Goal: Task Accomplishment & Management: Complete application form

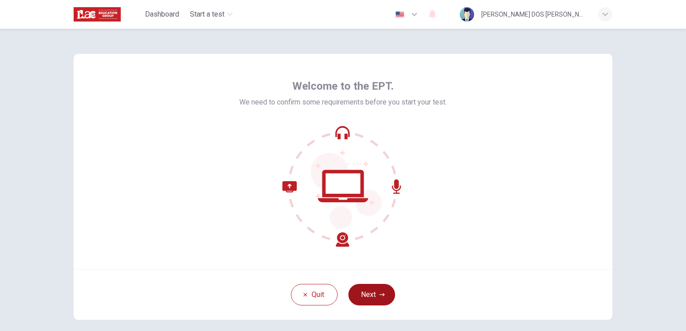
click at [370, 293] on button "Next" at bounding box center [371, 295] width 47 height 22
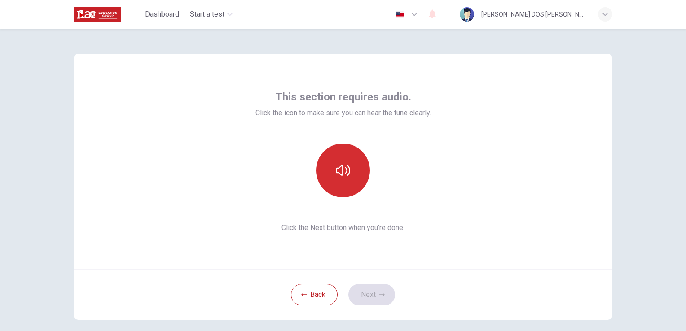
click at [353, 175] on button "button" at bounding box center [343, 171] width 54 height 54
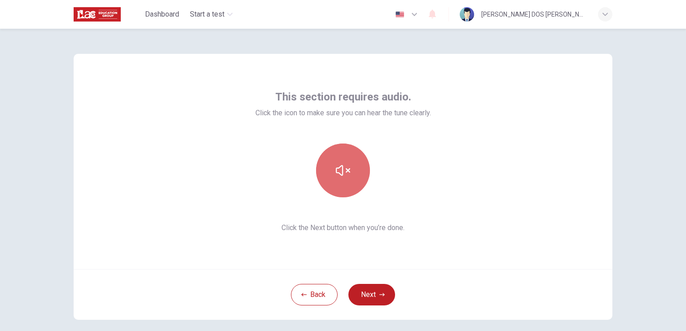
click at [353, 177] on button "button" at bounding box center [343, 171] width 54 height 54
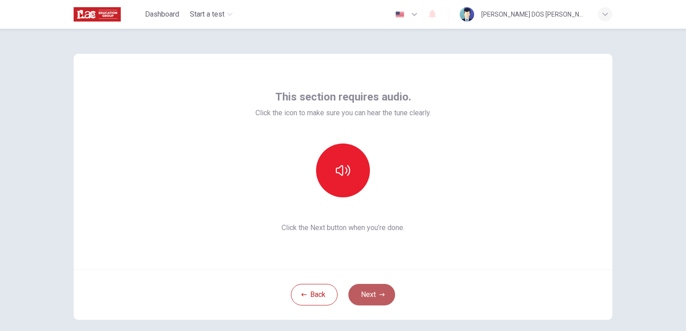
click at [371, 295] on button "Next" at bounding box center [371, 295] width 47 height 22
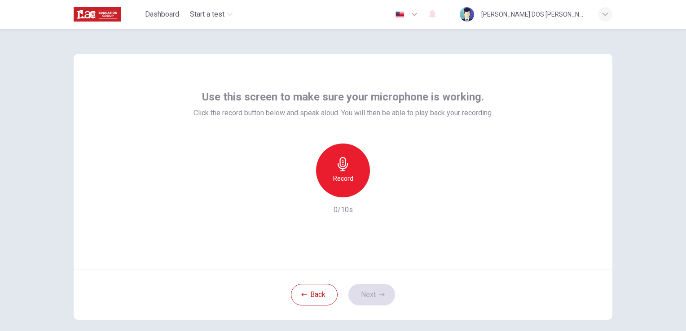
click at [352, 173] on div "Record" at bounding box center [343, 171] width 54 height 54
click at [339, 163] on icon "button" at bounding box center [343, 164] width 14 height 14
click at [382, 186] on icon "button" at bounding box center [384, 190] width 9 height 9
click at [388, 290] on button "Next" at bounding box center [371, 295] width 47 height 22
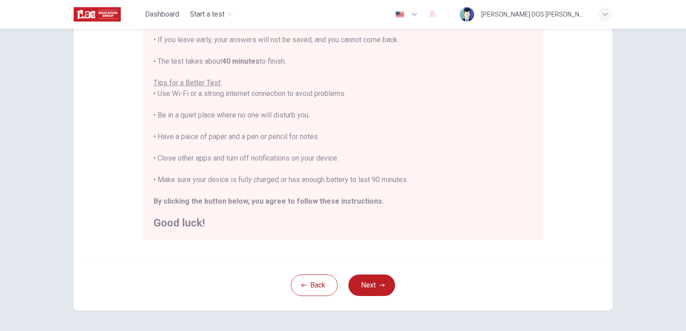
scroll to position [167, 0]
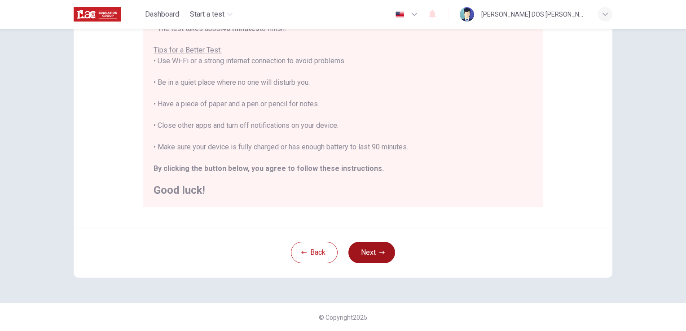
click at [374, 260] on button "Next" at bounding box center [371, 253] width 47 height 22
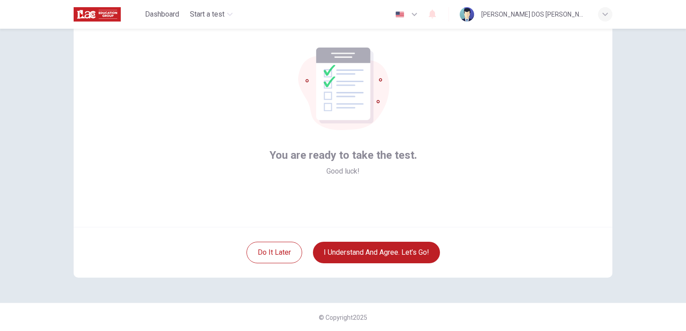
scroll to position [0, 0]
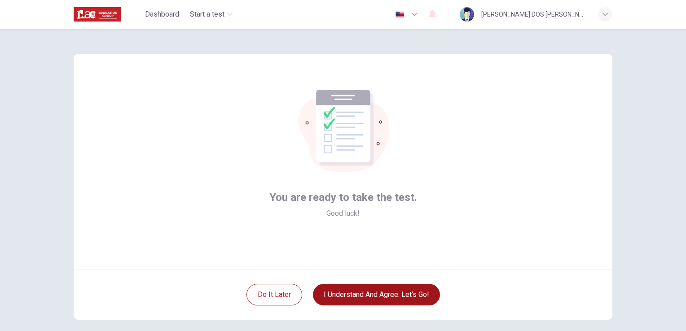
click at [332, 297] on button "I understand and agree. Let’s go!" at bounding box center [376, 295] width 127 height 22
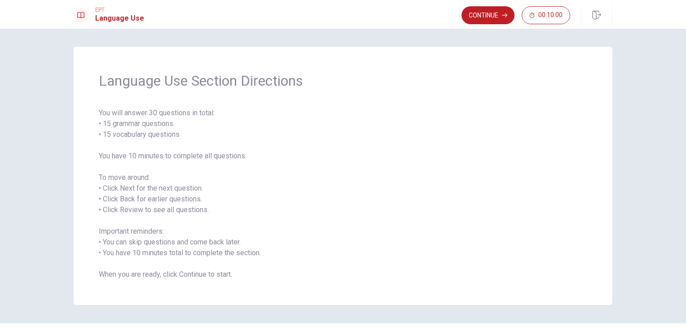
click at [480, 12] on button "Continue" at bounding box center [487, 15] width 53 height 18
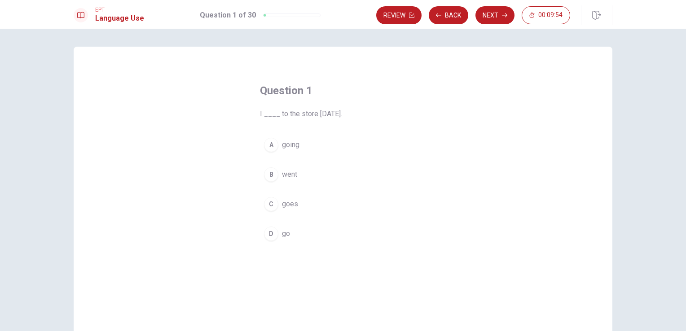
click at [291, 171] on span "went" at bounding box center [289, 174] width 15 height 11
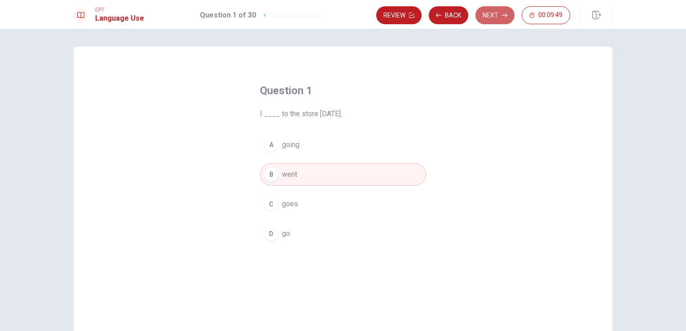
click at [501, 14] on button "Next" at bounding box center [494, 15] width 39 height 18
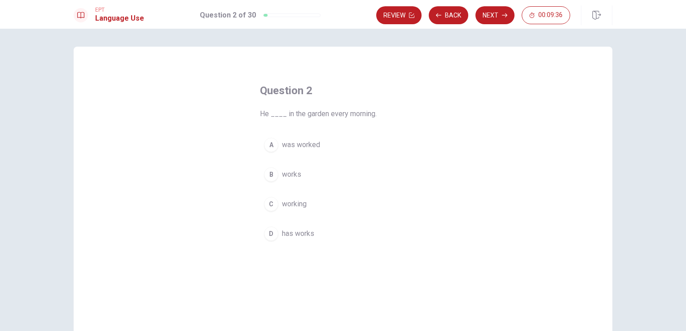
click at [297, 177] on span "works" at bounding box center [291, 174] width 19 height 11
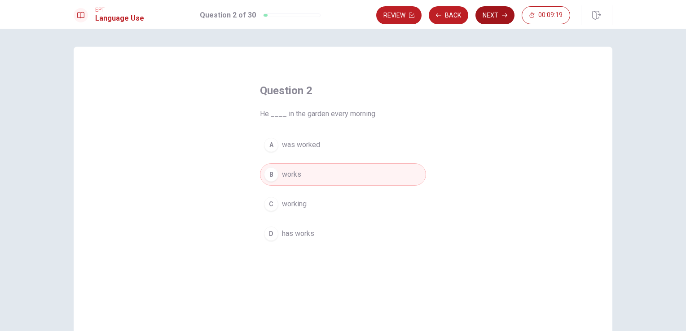
click at [503, 15] on icon "button" at bounding box center [504, 15] width 5 height 5
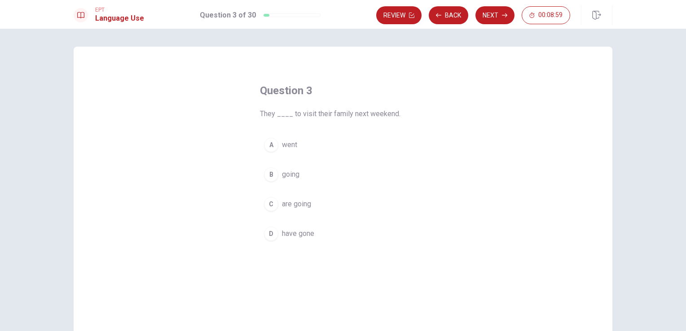
click at [299, 203] on span "are going" at bounding box center [296, 204] width 29 height 11
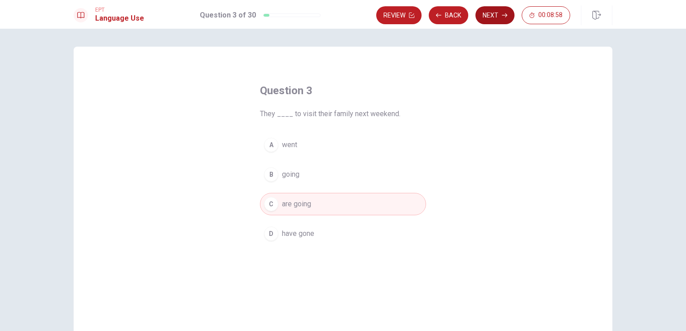
click at [498, 23] on button "Next" at bounding box center [494, 15] width 39 height 18
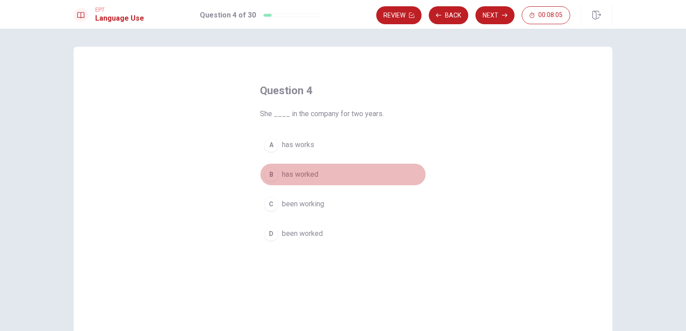
click at [296, 173] on span "has worked" at bounding box center [300, 174] width 36 height 11
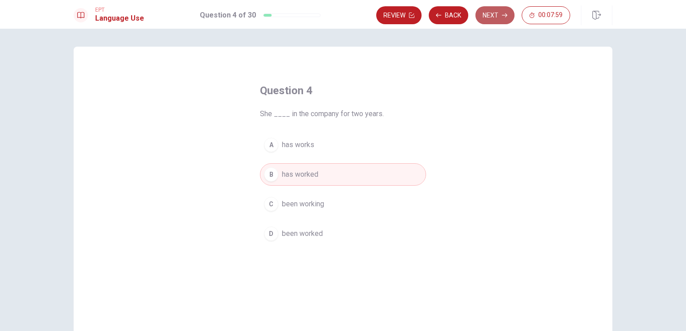
click at [497, 15] on button "Next" at bounding box center [494, 15] width 39 height 18
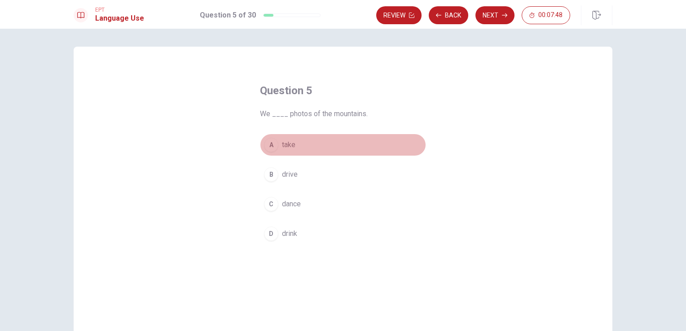
click at [287, 147] on span "take" at bounding box center [288, 145] width 13 height 11
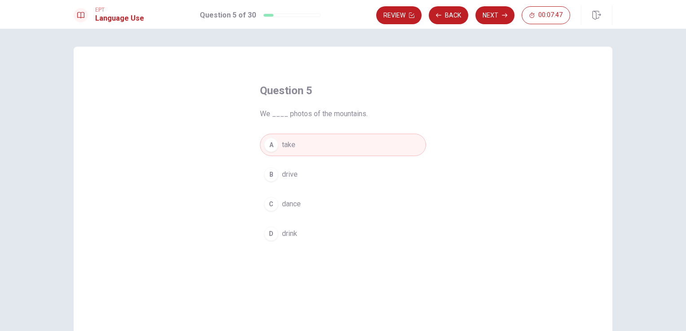
click at [504, 18] on button "Next" at bounding box center [494, 15] width 39 height 18
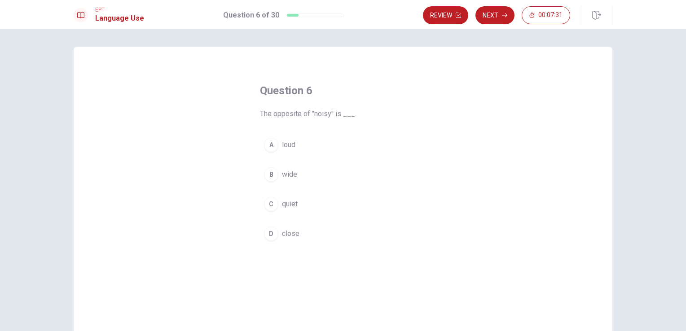
click at [294, 205] on span "quiet" at bounding box center [290, 204] width 16 height 11
click at [509, 16] on button "Next" at bounding box center [494, 15] width 39 height 18
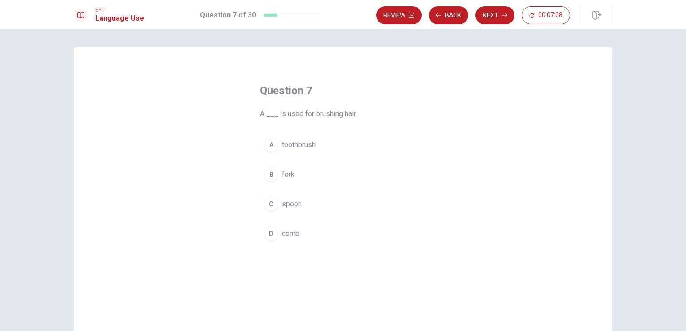
click at [285, 234] on span "comb" at bounding box center [291, 233] width 18 height 11
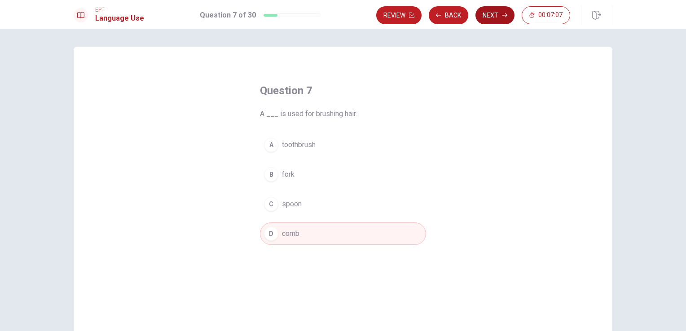
click at [504, 10] on button "Next" at bounding box center [494, 15] width 39 height 18
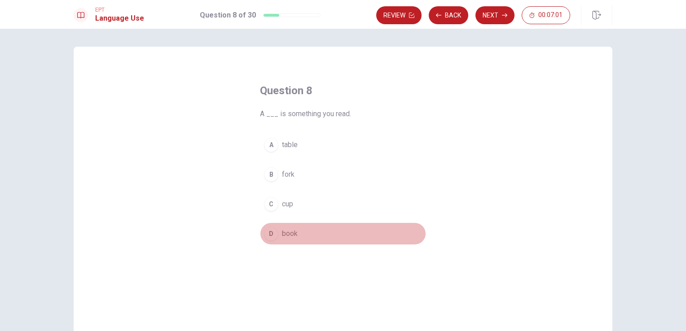
click at [292, 228] on span "book" at bounding box center [290, 233] width 16 height 11
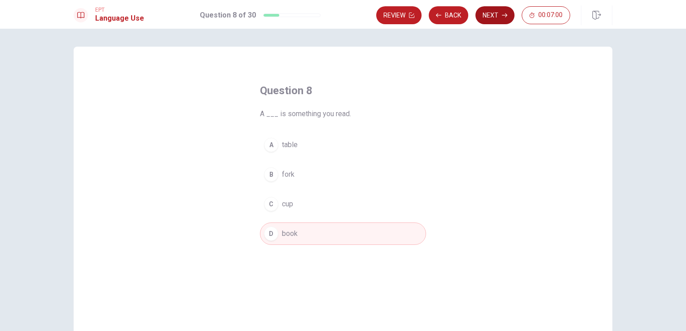
click at [490, 19] on button "Next" at bounding box center [494, 15] width 39 height 18
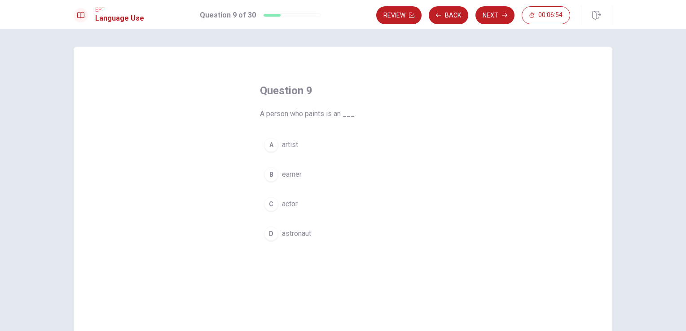
click at [282, 148] on span "artist" at bounding box center [290, 145] width 16 height 11
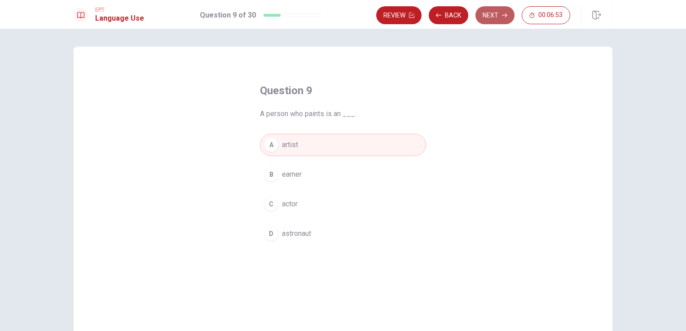
click at [490, 19] on button "Next" at bounding box center [494, 15] width 39 height 18
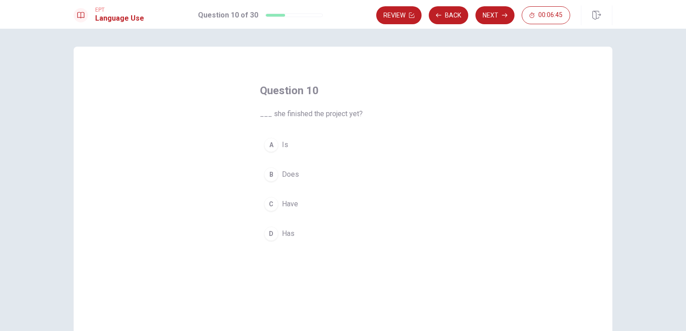
click at [291, 171] on span "Does" at bounding box center [290, 174] width 17 height 11
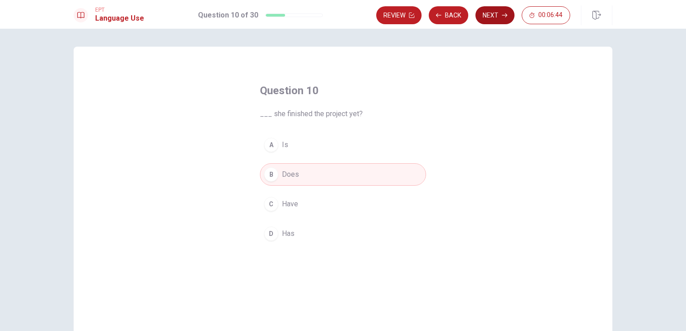
click at [507, 16] on button "Next" at bounding box center [494, 15] width 39 height 18
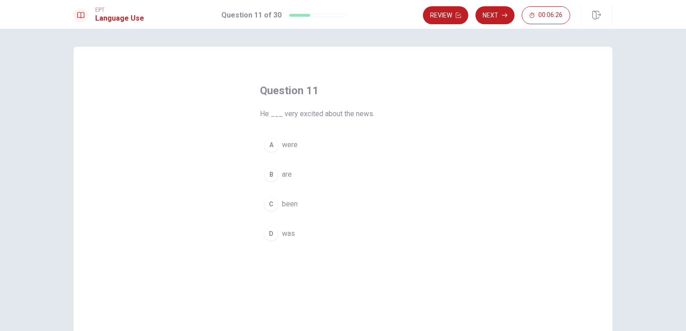
click at [285, 171] on span "are" at bounding box center [287, 174] width 10 height 11
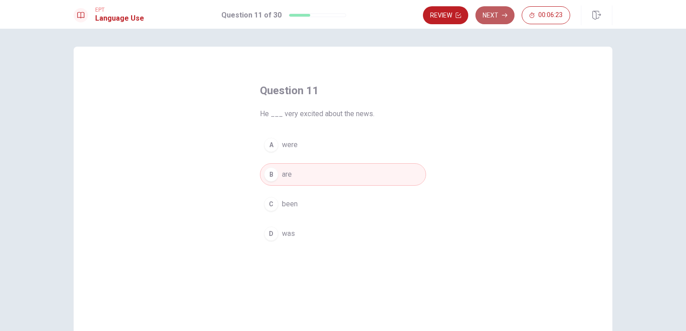
click at [504, 15] on icon "button" at bounding box center [504, 15] width 5 height 5
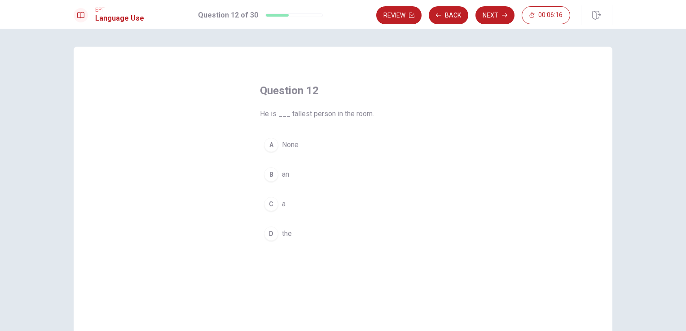
click at [281, 238] on button "D the" at bounding box center [343, 234] width 166 height 22
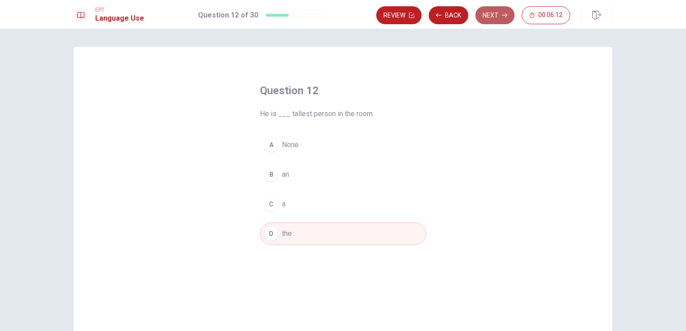
click at [506, 17] on icon "button" at bounding box center [504, 15] width 5 height 5
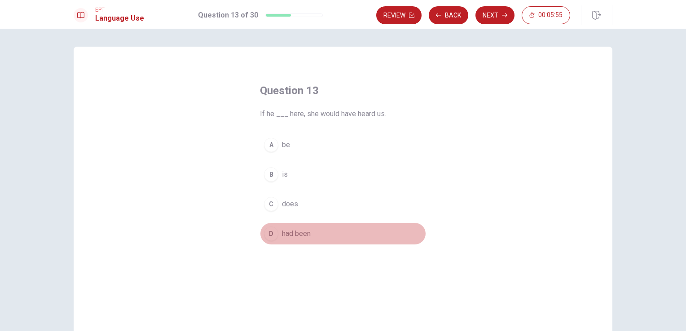
click at [277, 231] on button "D had been" at bounding box center [343, 234] width 166 height 22
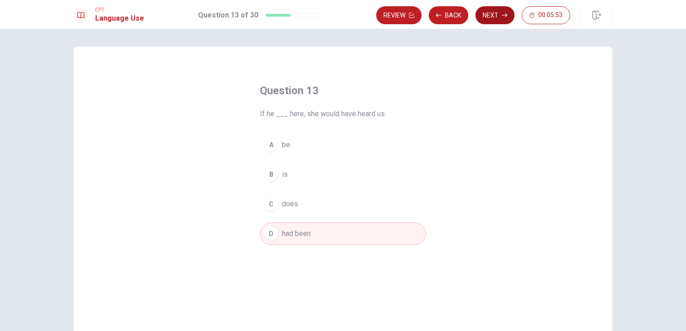
click at [506, 17] on icon "button" at bounding box center [504, 15] width 5 height 5
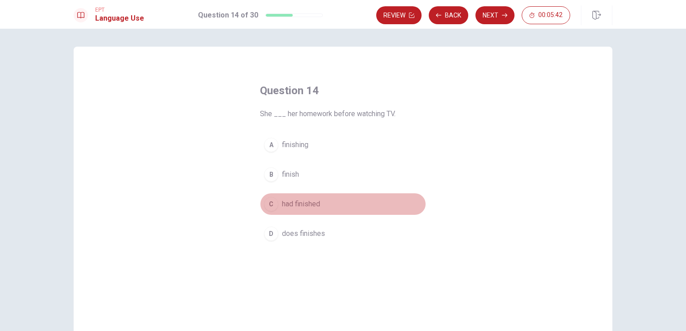
click at [297, 206] on span "had finished" at bounding box center [301, 204] width 38 height 11
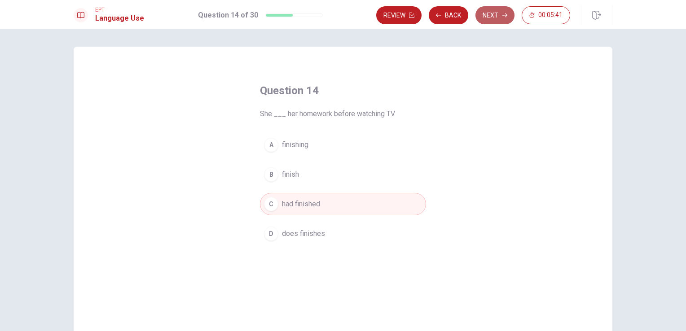
click at [504, 18] on button "Next" at bounding box center [494, 15] width 39 height 18
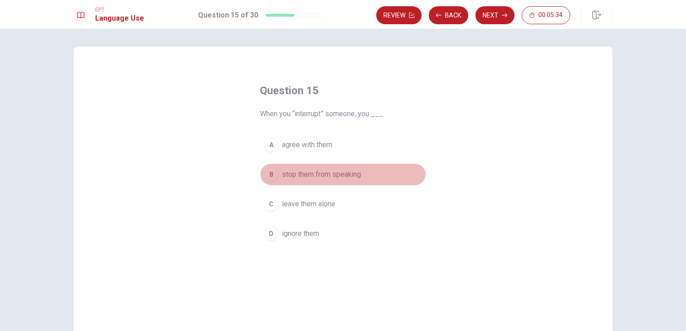
click at [328, 179] on span "stop them from speaking" at bounding box center [321, 174] width 79 height 11
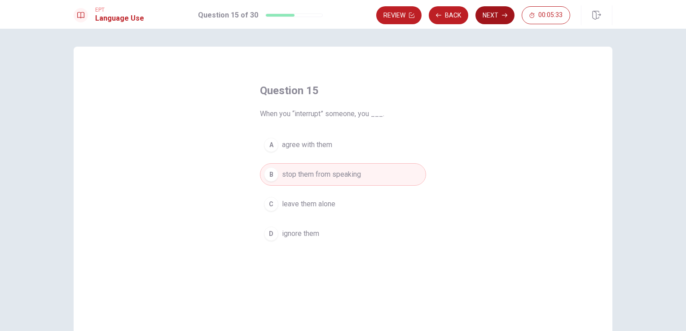
click at [497, 18] on button "Next" at bounding box center [494, 15] width 39 height 18
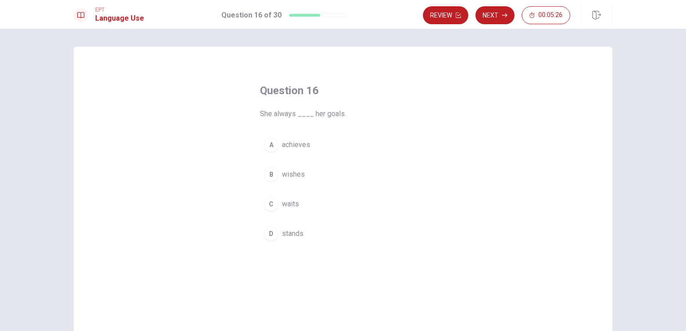
click at [291, 143] on span "achieves" at bounding box center [296, 145] width 28 height 11
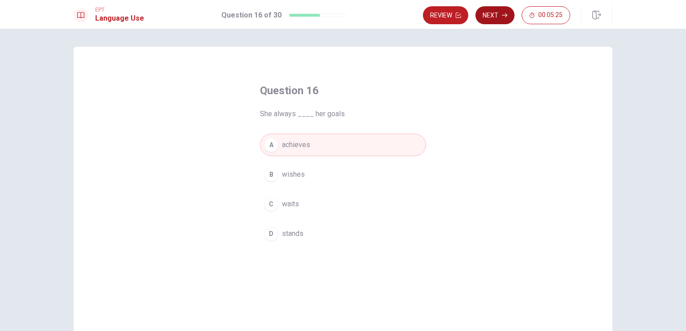
click at [508, 19] on button "Next" at bounding box center [494, 15] width 39 height 18
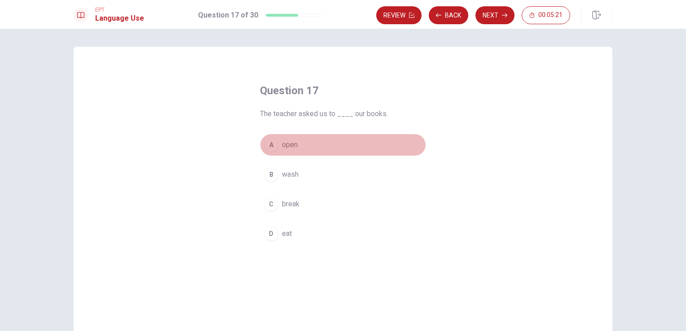
click at [282, 149] on span "open" at bounding box center [290, 145] width 16 height 11
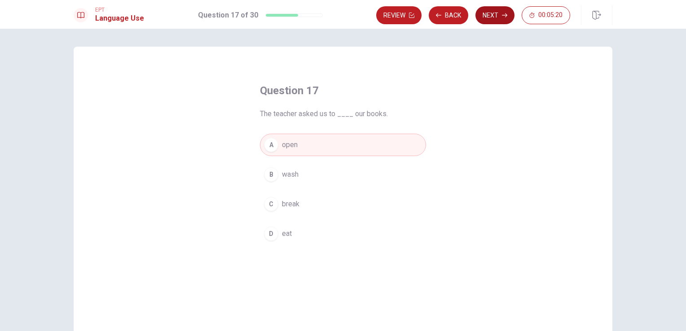
click at [485, 10] on button "Next" at bounding box center [494, 15] width 39 height 18
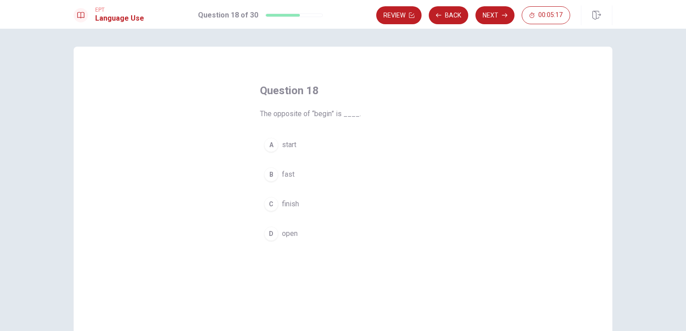
click at [290, 202] on span "finish" at bounding box center [290, 204] width 17 height 11
click at [487, 15] on button "Next" at bounding box center [494, 15] width 39 height 18
click at [284, 210] on button "C violent" at bounding box center [343, 204] width 166 height 22
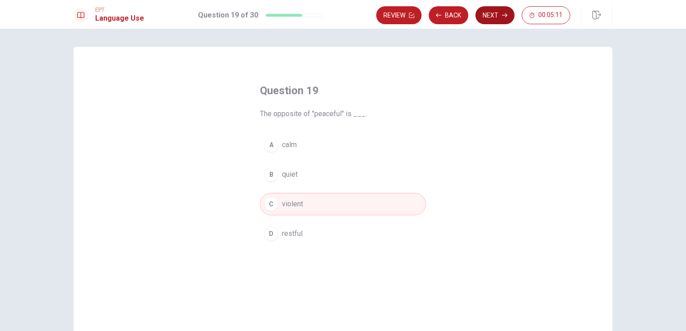
click at [494, 17] on button "Next" at bounding box center [494, 15] width 39 height 18
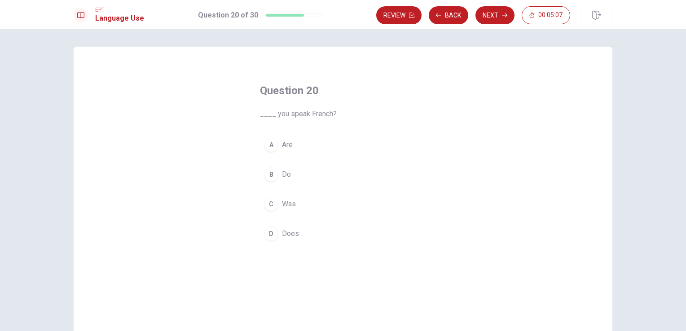
click at [282, 175] on span "Do" at bounding box center [286, 174] width 9 height 11
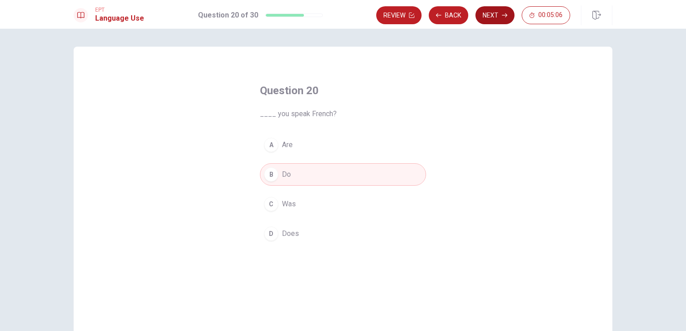
click at [495, 24] on button "Next" at bounding box center [494, 15] width 39 height 18
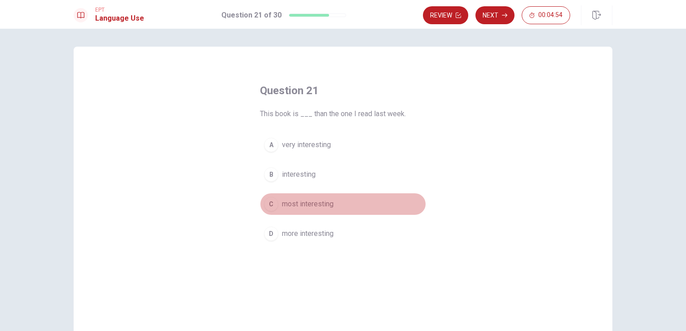
click at [306, 205] on span "most interesting" at bounding box center [308, 204] width 52 height 11
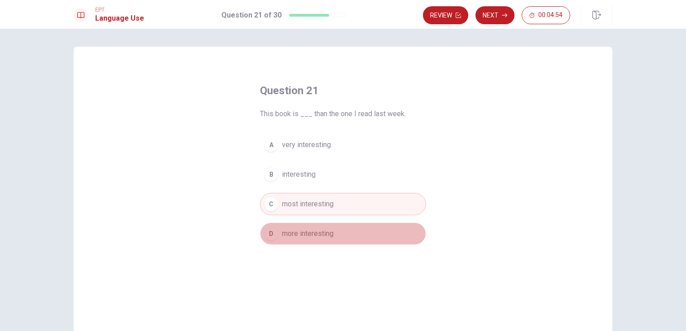
click at [292, 233] on span "more interesting" at bounding box center [308, 233] width 52 height 11
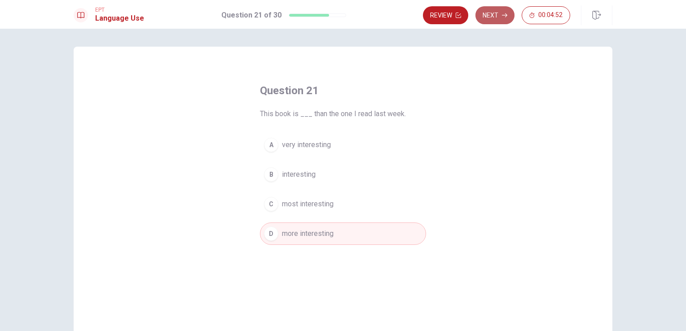
click at [505, 17] on icon "button" at bounding box center [504, 15] width 5 height 4
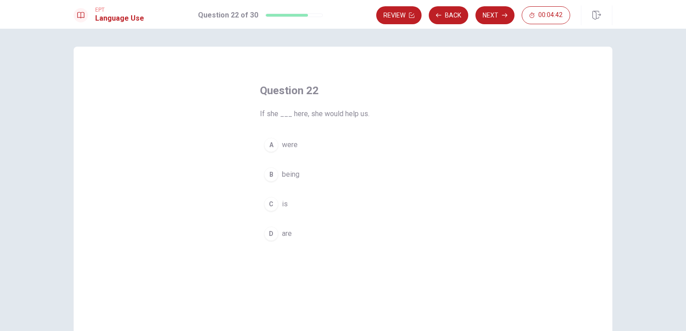
click at [282, 148] on span "were" at bounding box center [290, 145] width 16 height 11
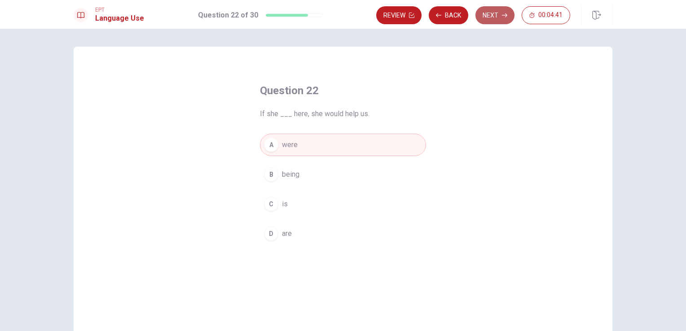
click at [497, 13] on button "Next" at bounding box center [494, 15] width 39 height 18
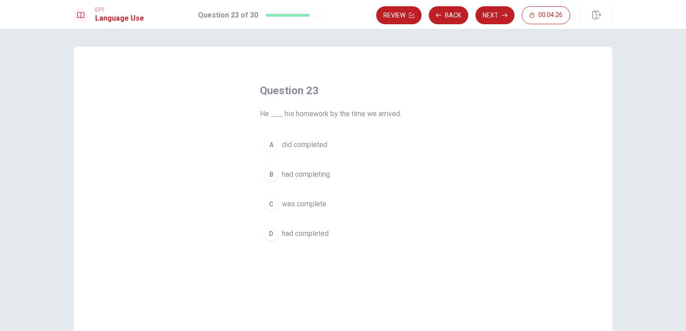
click at [294, 235] on span "had completed" at bounding box center [305, 233] width 47 height 11
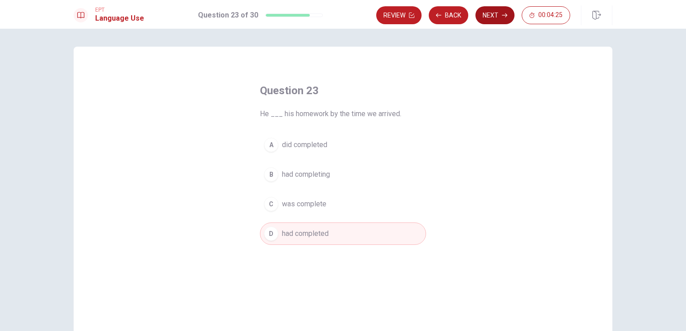
click at [491, 18] on button "Next" at bounding box center [494, 15] width 39 height 18
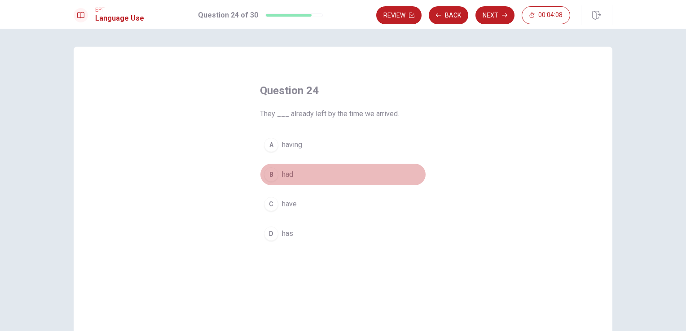
click at [290, 178] on span "had" at bounding box center [287, 174] width 11 height 11
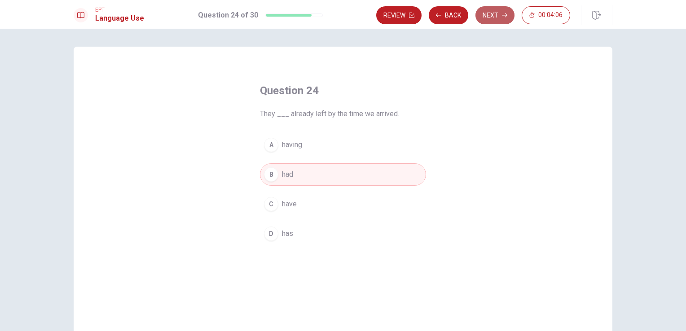
click at [502, 19] on button "Next" at bounding box center [494, 15] width 39 height 18
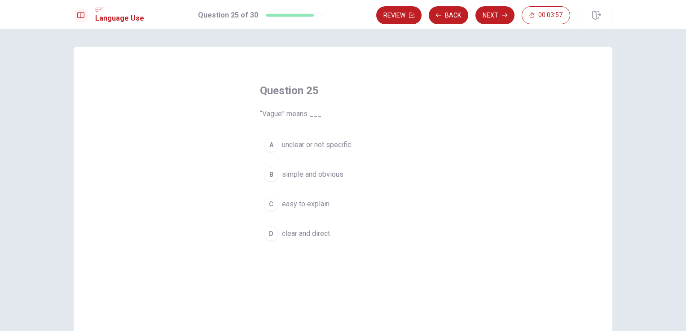
click at [312, 141] on span "unclear or not specific" at bounding box center [316, 145] width 69 height 11
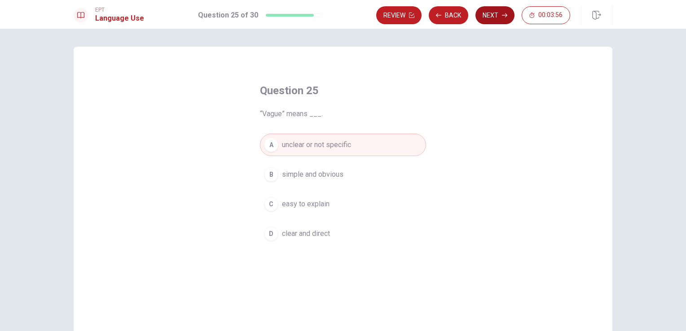
click at [503, 11] on button "Next" at bounding box center [494, 15] width 39 height 18
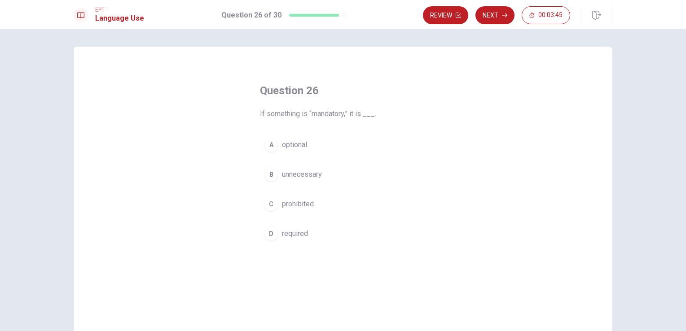
click at [278, 231] on button "D required" at bounding box center [343, 234] width 166 height 22
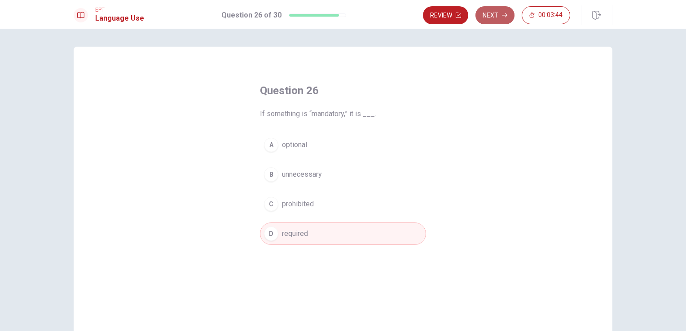
click at [502, 12] on button "Next" at bounding box center [494, 15] width 39 height 18
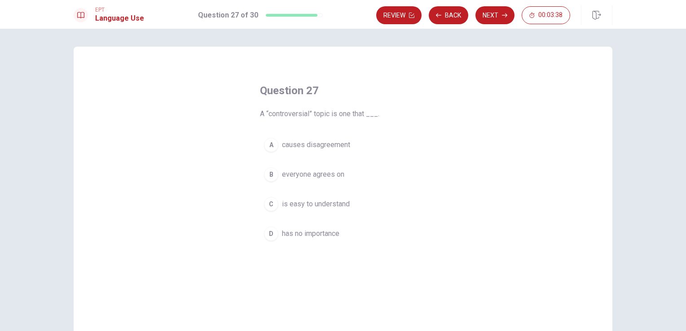
click at [330, 147] on span "causes disagreement" at bounding box center [316, 145] width 68 height 11
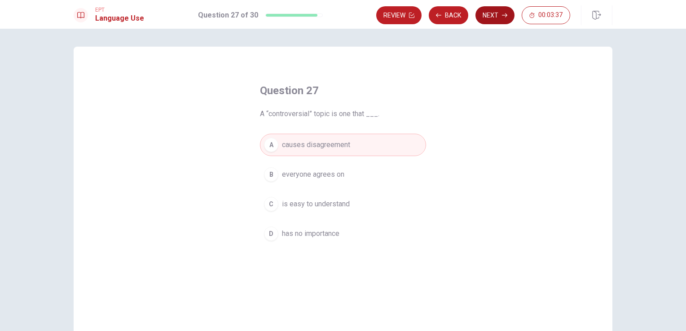
click at [508, 9] on button "Next" at bounding box center [494, 15] width 39 height 18
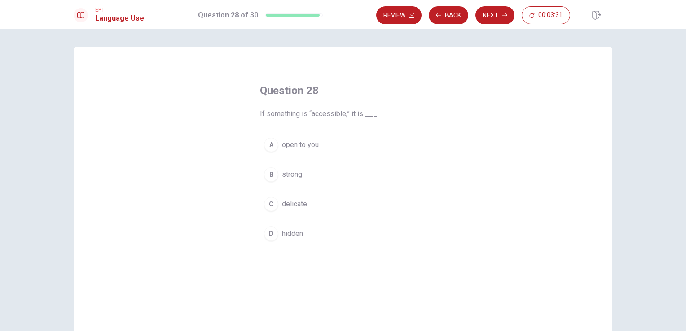
click at [305, 148] on span "open to you" at bounding box center [300, 145] width 37 height 11
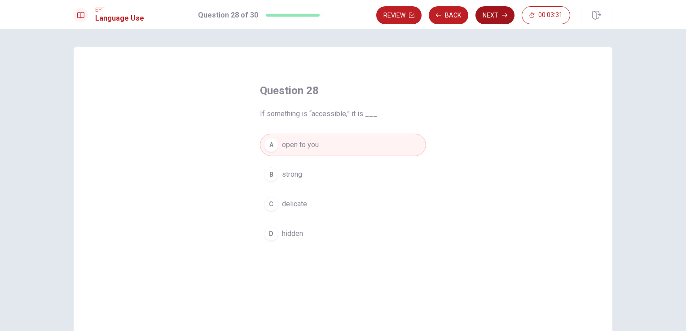
click at [496, 19] on button "Next" at bounding box center [494, 15] width 39 height 18
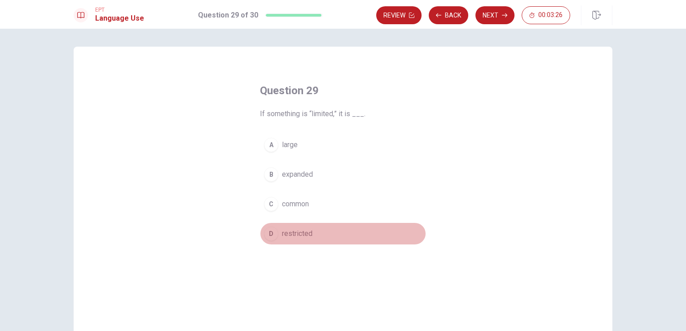
click at [294, 233] on span "restricted" at bounding box center [297, 233] width 31 height 11
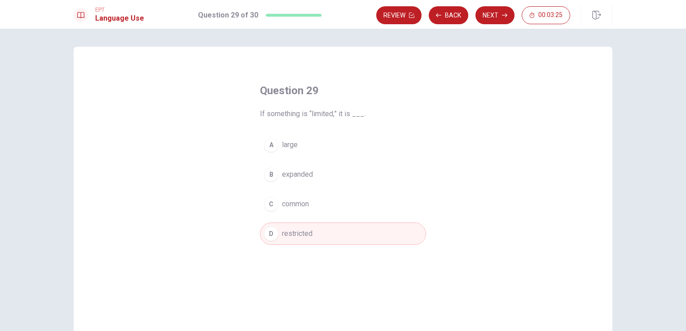
click at [503, 13] on icon "button" at bounding box center [504, 15] width 5 height 5
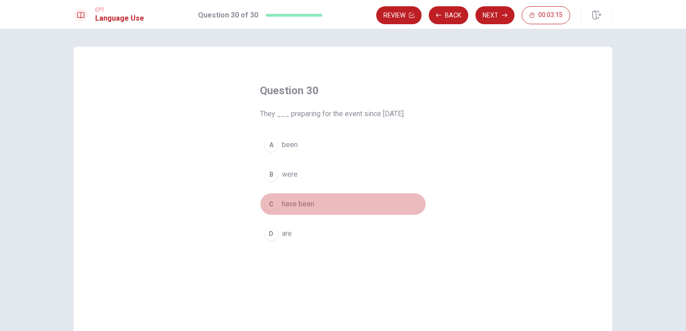
click at [295, 204] on span "have been" at bounding box center [298, 204] width 32 height 11
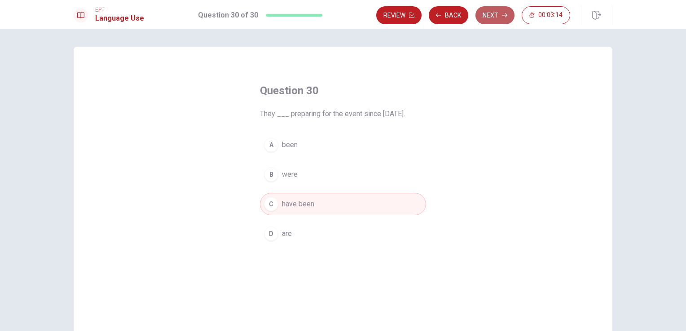
click at [502, 15] on icon "button" at bounding box center [504, 15] width 5 height 4
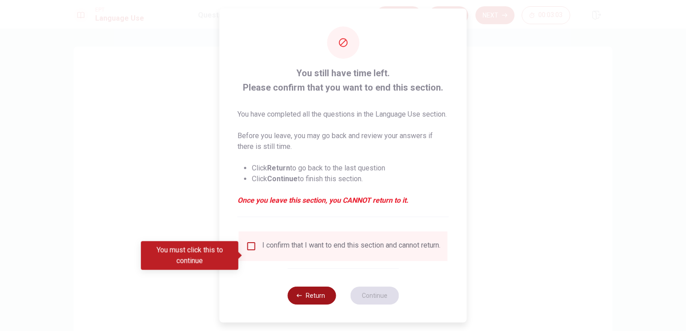
click at [309, 305] on button "Return" at bounding box center [311, 296] width 48 height 18
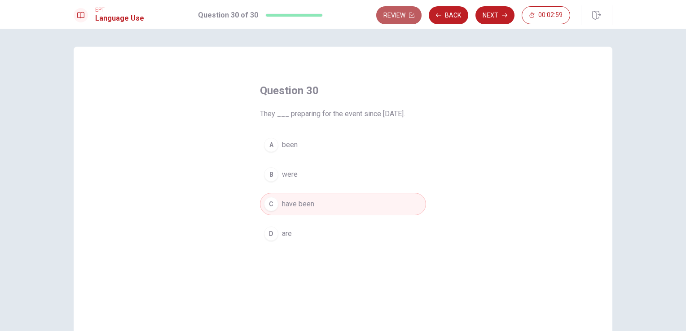
click at [378, 14] on button "Review" at bounding box center [398, 15] width 45 height 18
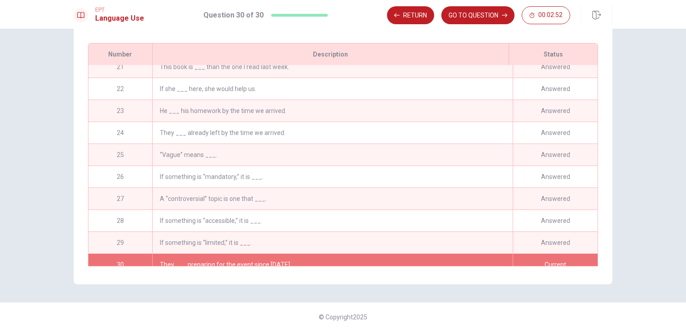
scroll to position [460, 0]
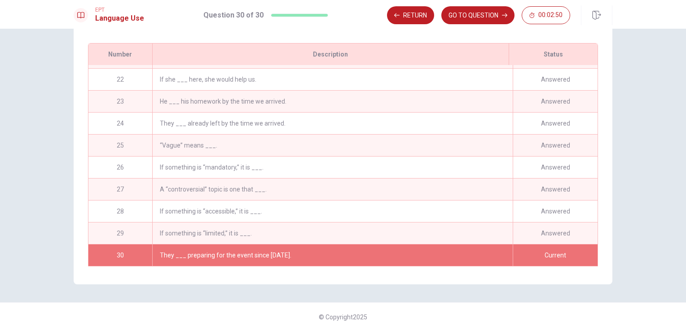
click at [550, 249] on div "Current" at bounding box center [555, 256] width 85 height 22
click at [496, 13] on button "GO TO QUESTION" at bounding box center [477, 15] width 73 height 18
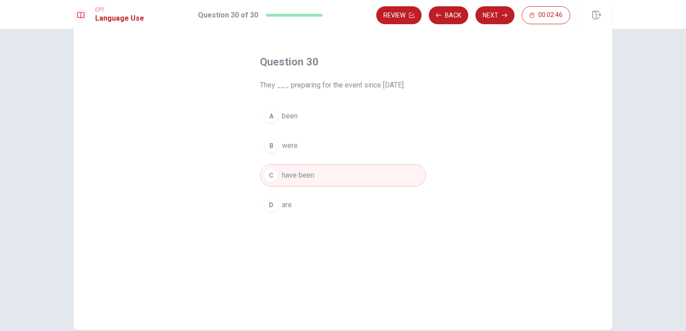
scroll to position [0, 0]
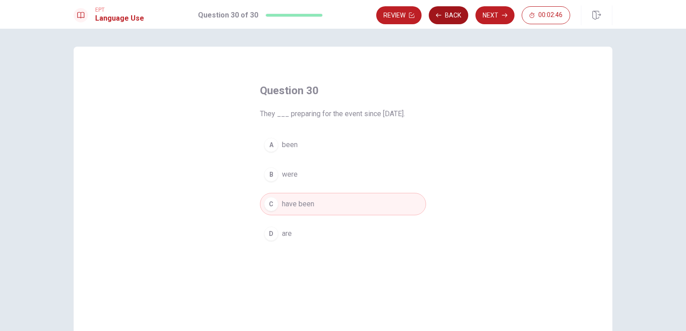
click at [461, 14] on button "Back" at bounding box center [448, 15] width 39 height 18
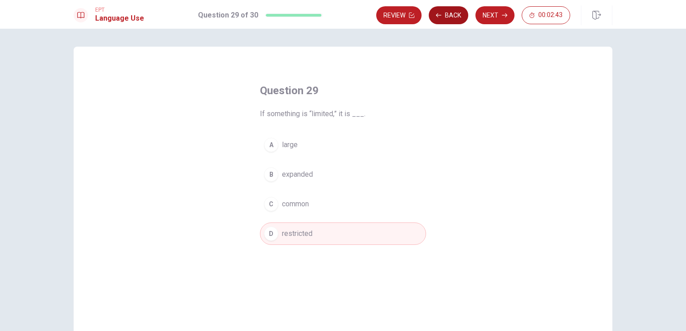
click at [461, 15] on button "Back" at bounding box center [448, 15] width 39 height 18
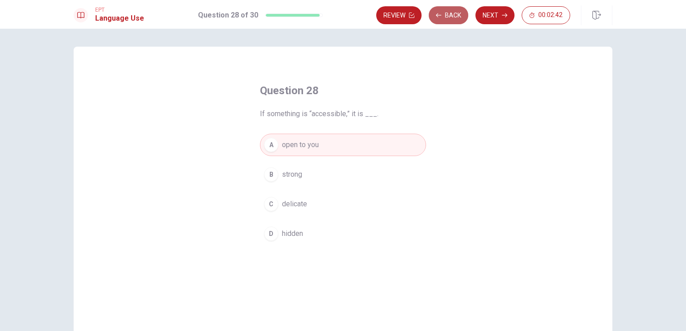
click at [461, 15] on button "Back" at bounding box center [448, 15] width 39 height 18
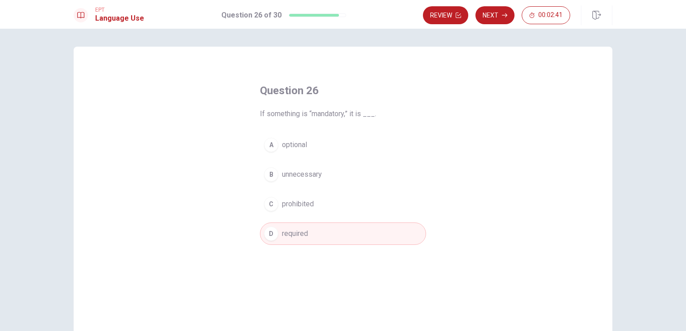
click at [461, 15] on button "Review" at bounding box center [445, 15] width 45 height 18
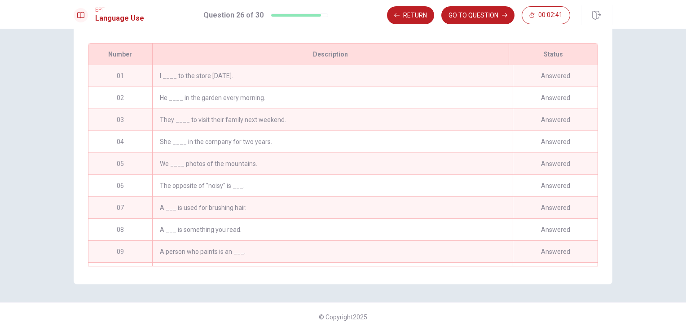
scroll to position [460, 0]
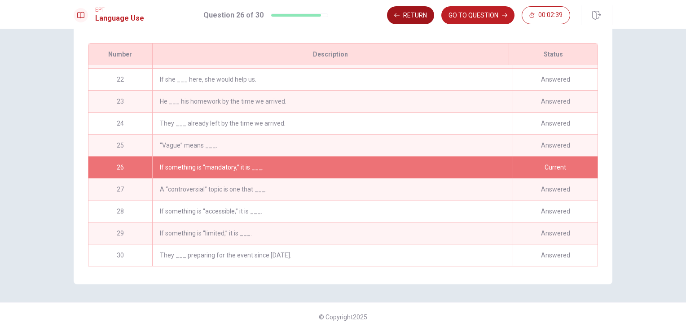
click at [426, 15] on button "Return" at bounding box center [410, 15] width 47 height 18
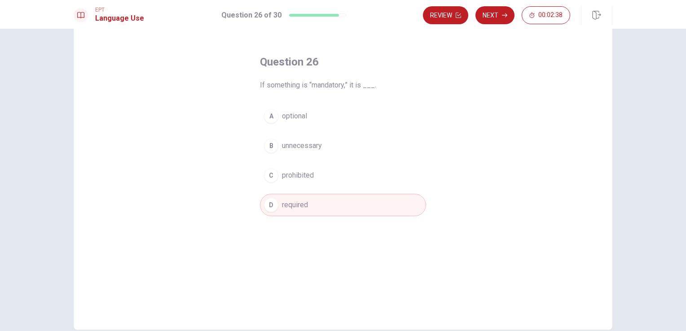
scroll to position [0, 0]
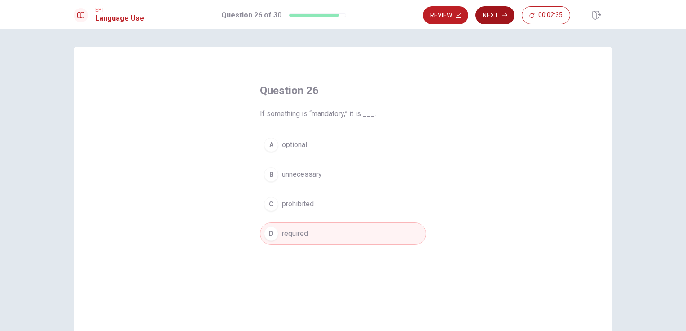
click at [496, 15] on button "Next" at bounding box center [494, 15] width 39 height 18
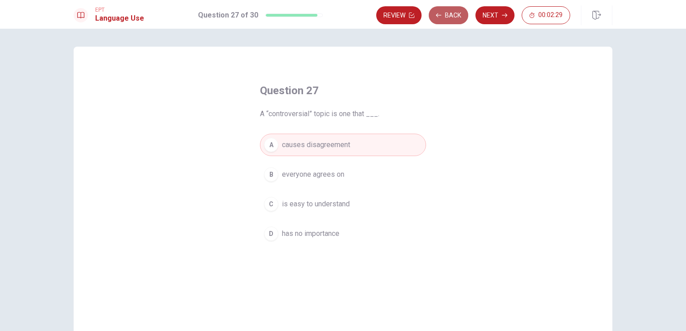
click at [453, 20] on button "Back" at bounding box center [448, 15] width 39 height 18
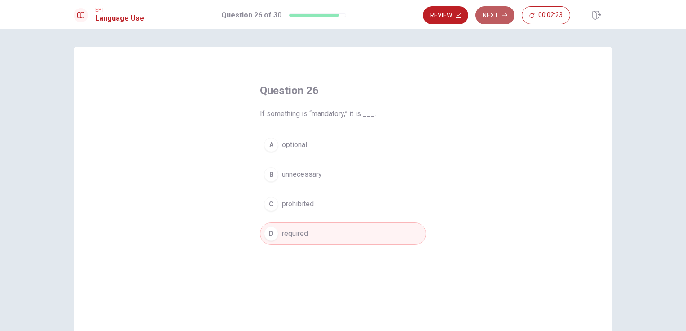
click at [499, 18] on button "Next" at bounding box center [494, 15] width 39 height 18
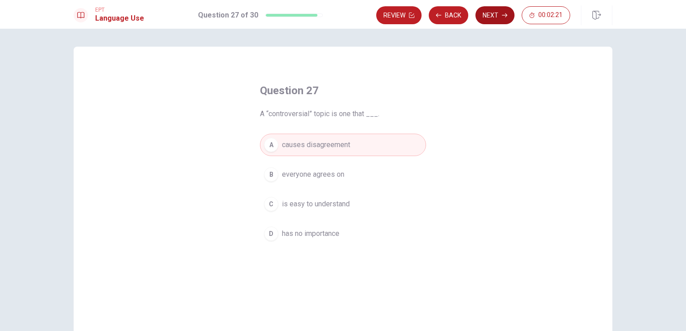
click at [503, 15] on icon "button" at bounding box center [504, 15] width 5 height 5
click at [496, 21] on button "Next" at bounding box center [494, 15] width 39 height 18
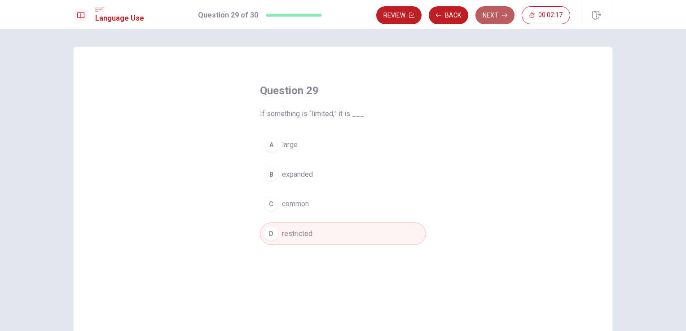
click at [496, 22] on button "Next" at bounding box center [494, 15] width 39 height 18
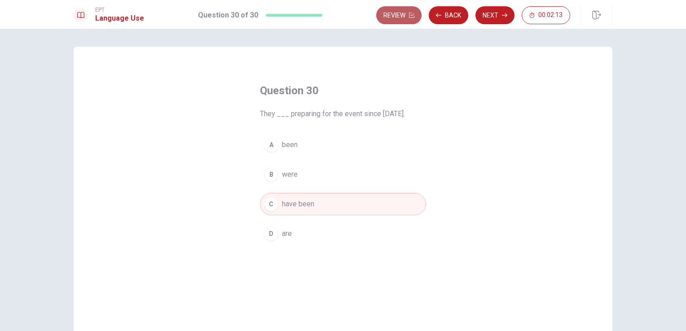
click at [384, 19] on button "Review" at bounding box center [398, 15] width 45 height 18
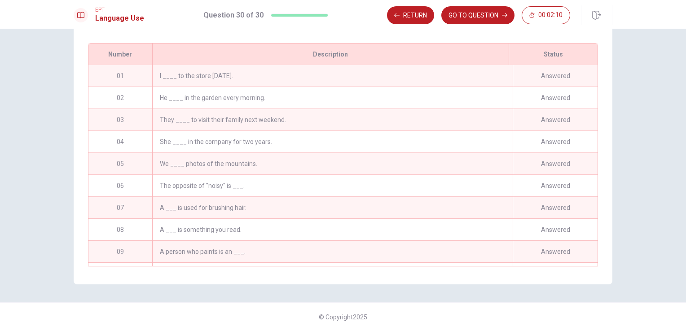
click at [181, 79] on div "I ____ to the store [DATE]." at bounding box center [332, 76] width 360 height 22
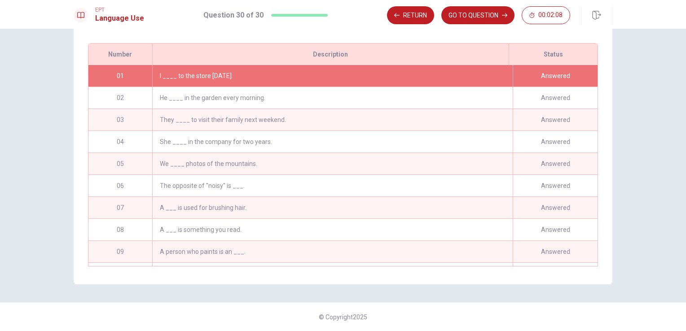
click at [542, 72] on div "Answered" at bounding box center [555, 76] width 85 height 22
click at [474, 19] on button "GO TO QUESTION" at bounding box center [477, 15] width 73 height 18
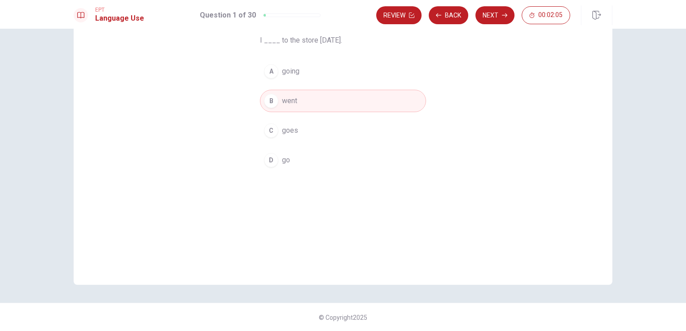
scroll to position [29, 0]
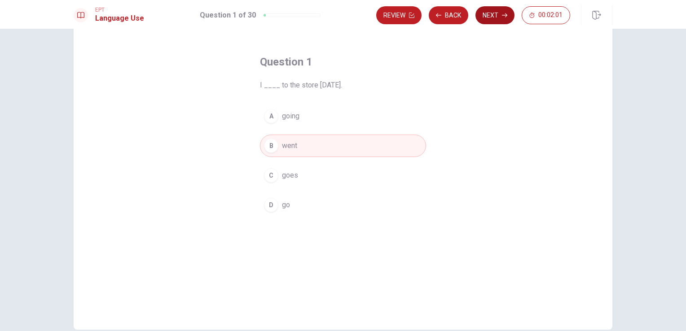
click at [485, 16] on button "Next" at bounding box center [494, 15] width 39 height 18
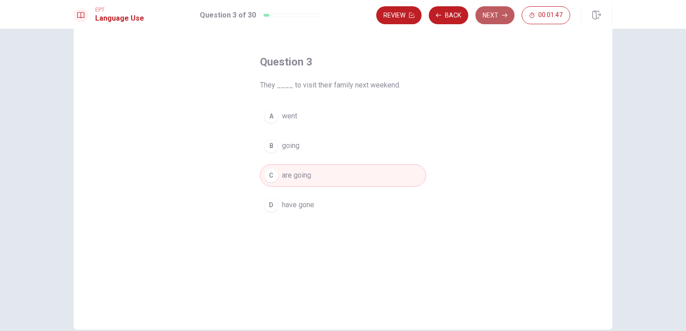
click at [485, 16] on button "Next" at bounding box center [494, 15] width 39 height 18
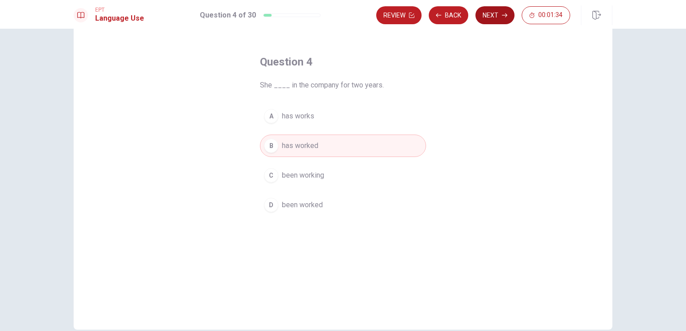
click at [485, 17] on button "Next" at bounding box center [494, 15] width 39 height 18
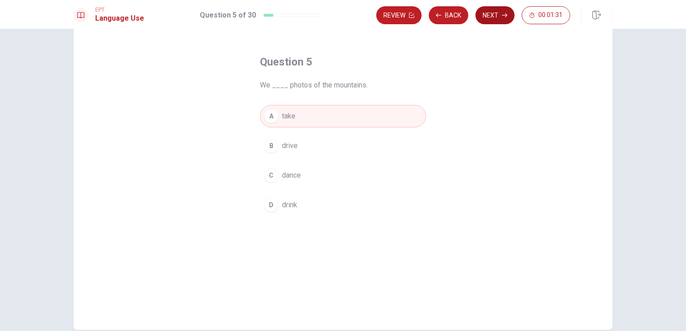
click at [485, 17] on button "Next" at bounding box center [494, 15] width 39 height 18
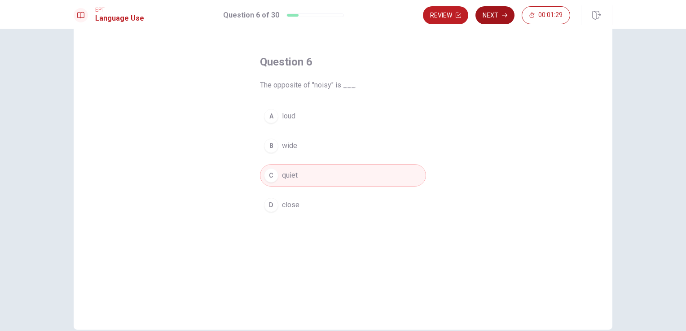
click at [503, 22] on button "Next" at bounding box center [494, 15] width 39 height 18
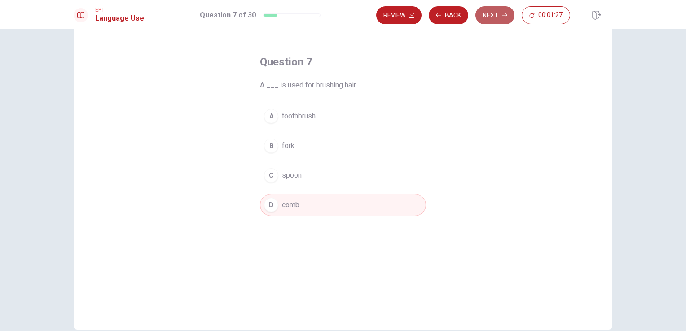
click at [503, 22] on button "Next" at bounding box center [494, 15] width 39 height 18
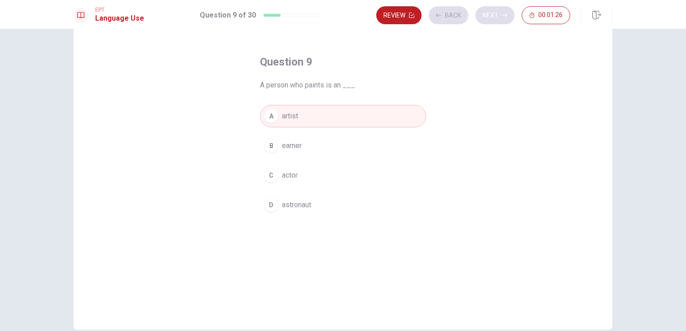
click at [503, 22] on div "Review Back Next 00:01:26" at bounding box center [473, 15] width 194 height 18
click at [503, 22] on div "Review Back Next 00:01:25" at bounding box center [473, 15] width 194 height 18
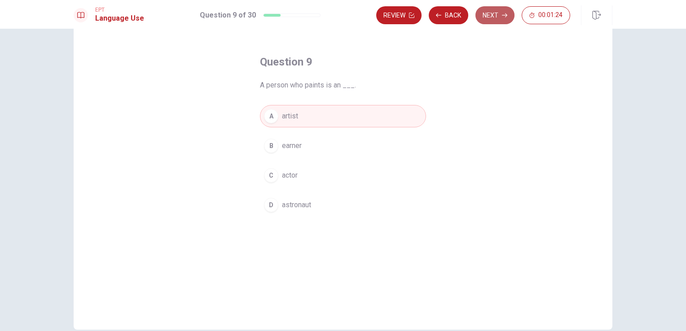
click at [503, 21] on button "Next" at bounding box center [494, 15] width 39 height 18
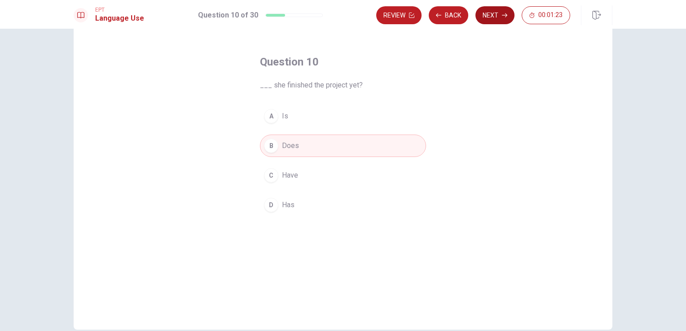
click at [503, 21] on button "Next" at bounding box center [494, 15] width 39 height 18
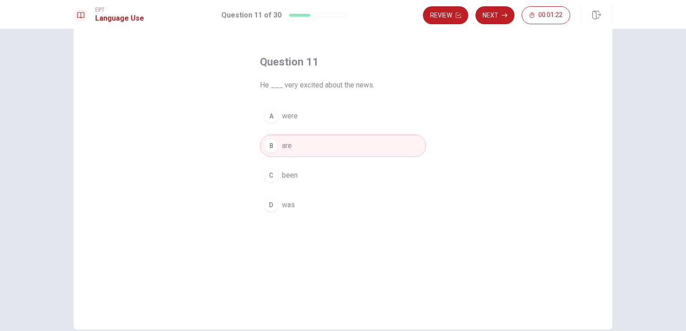
click at [501, 21] on button "Next" at bounding box center [494, 15] width 39 height 18
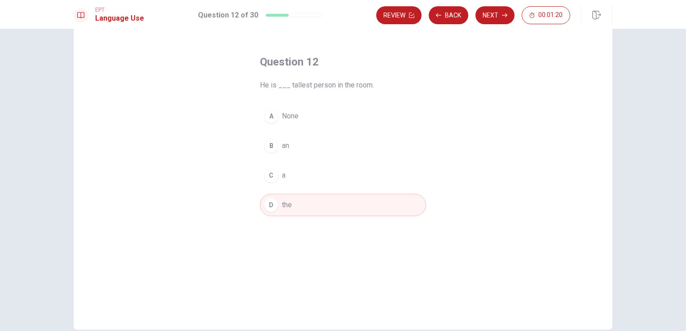
click at [501, 21] on button "Next" at bounding box center [494, 15] width 39 height 18
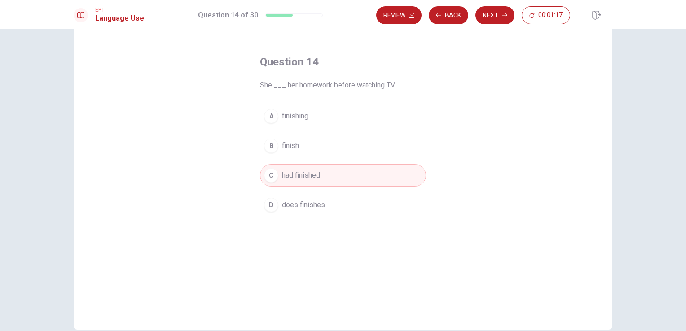
click at [501, 21] on button "Next" at bounding box center [494, 15] width 39 height 18
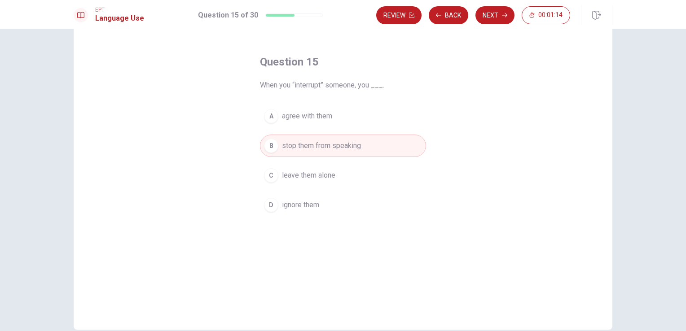
click at [501, 21] on button "Next" at bounding box center [494, 15] width 39 height 18
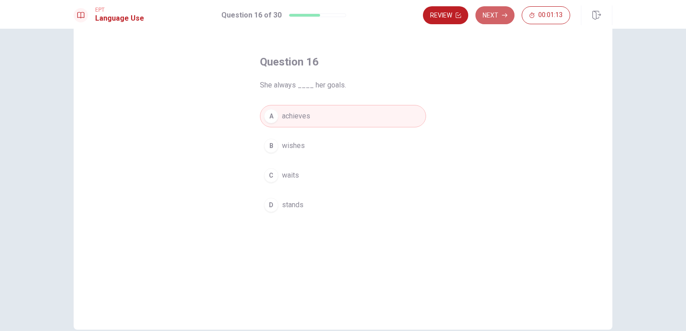
click at [501, 21] on button "Next" at bounding box center [494, 15] width 39 height 18
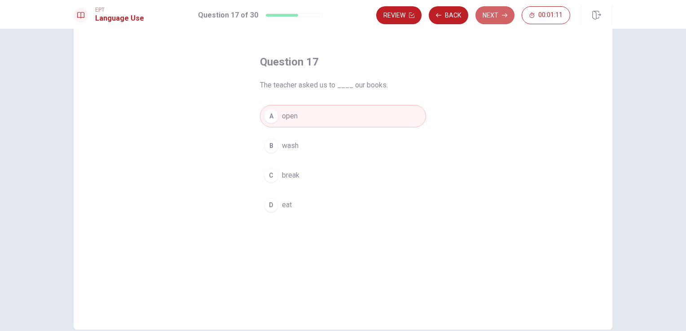
click at [501, 21] on button "Next" at bounding box center [494, 15] width 39 height 18
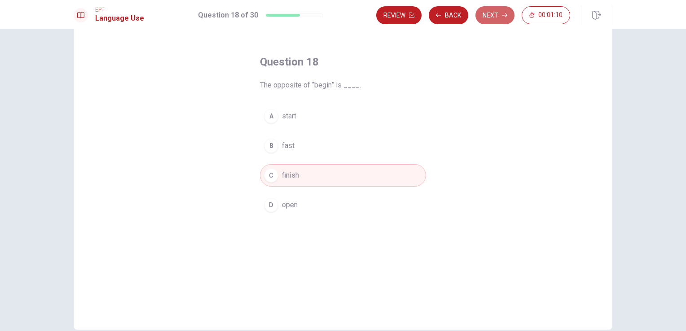
click at [501, 21] on button "Next" at bounding box center [494, 15] width 39 height 18
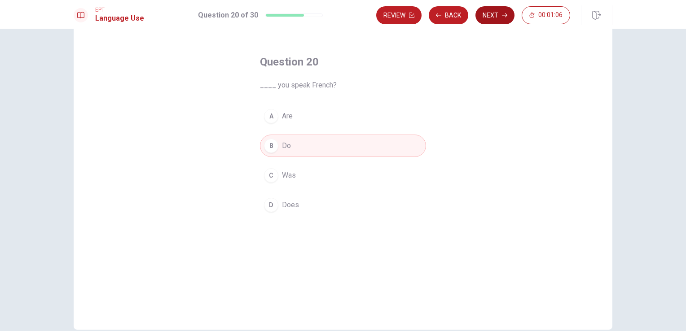
click at [501, 19] on button "Next" at bounding box center [494, 15] width 39 height 18
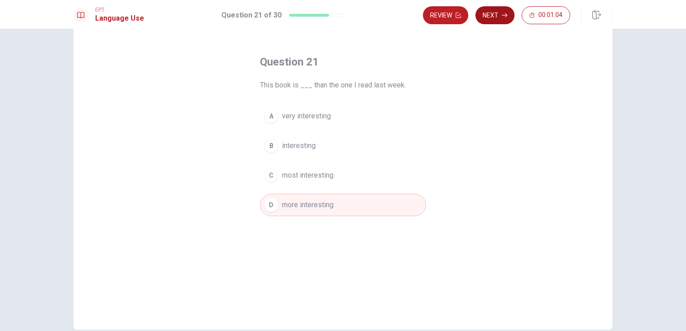
click at [501, 19] on button "Next" at bounding box center [494, 15] width 39 height 18
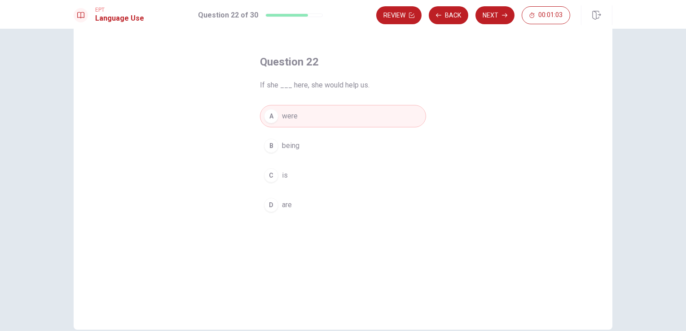
click at [501, 17] on button "Next" at bounding box center [494, 15] width 39 height 18
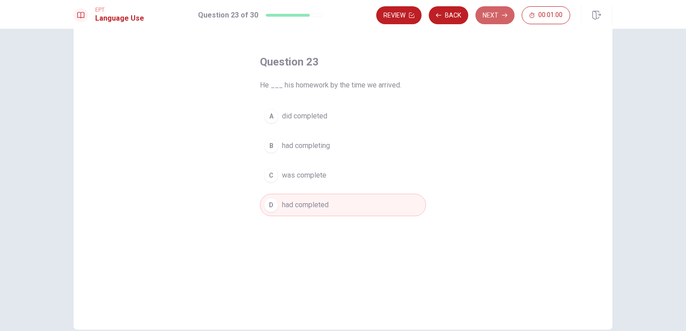
click at [501, 17] on button "Next" at bounding box center [494, 15] width 39 height 18
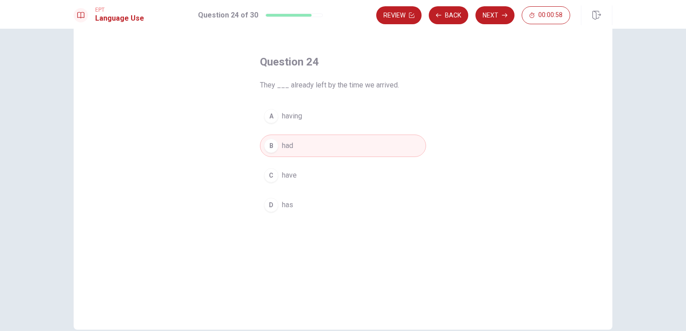
click at [501, 17] on button "Next" at bounding box center [494, 15] width 39 height 18
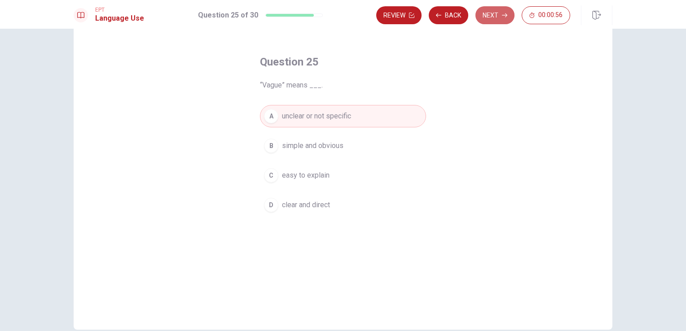
click at [501, 17] on button "Next" at bounding box center [494, 15] width 39 height 18
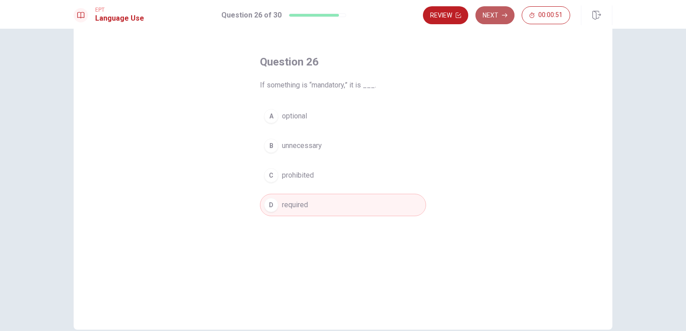
click at [496, 19] on button "Next" at bounding box center [494, 15] width 39 height 18
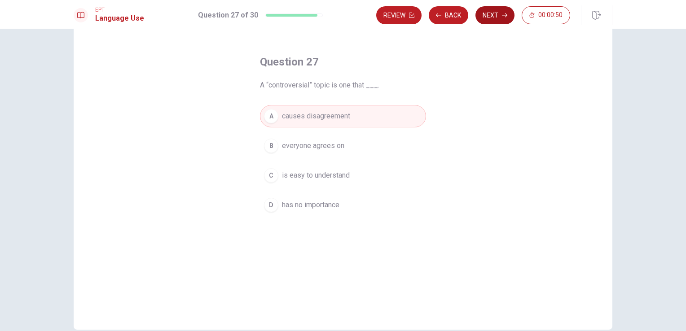
click at [496, 19] on button "Next" at bounding box center [494, 15] width 39 height 18
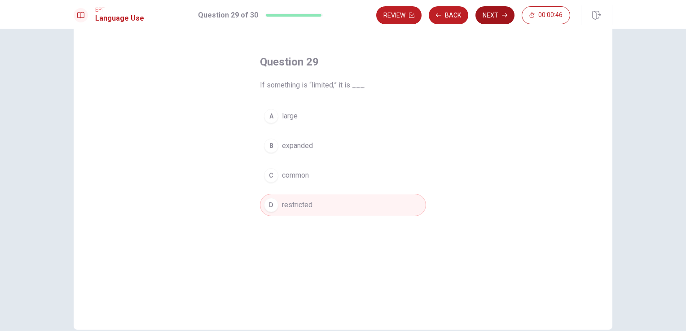
click at [496, 19] on button "Next" at bounding box center [494, 15] width 39 height 18
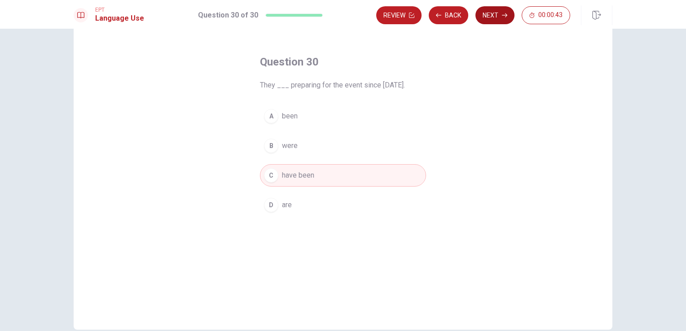
click at [504, 16] on icon "button" at bounding box center [504, 15] width 5 height 5
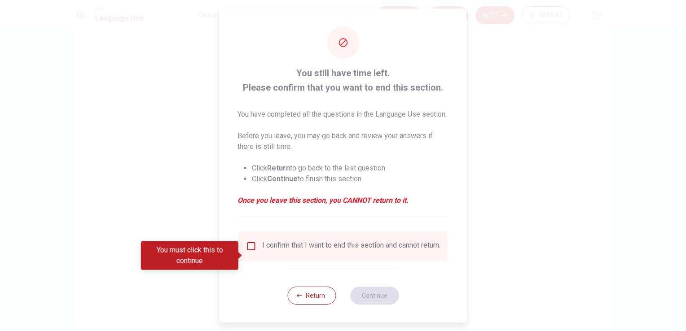
click at [252, 252] on input "You must click this to continue" at bounding box center [251, 246] width 11 height 11
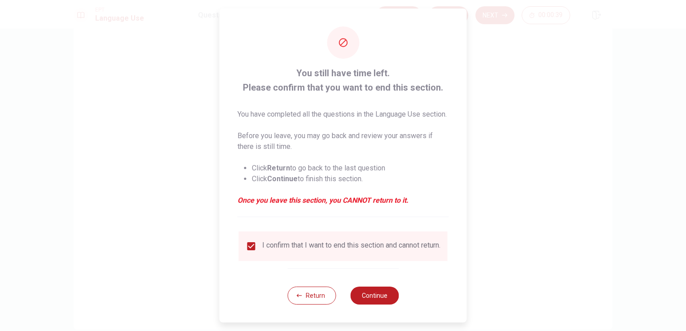
scroll to position [14, 0]
click at [383, 295] on button "Continue" at bounding box center [374, 296] width 48 height 18
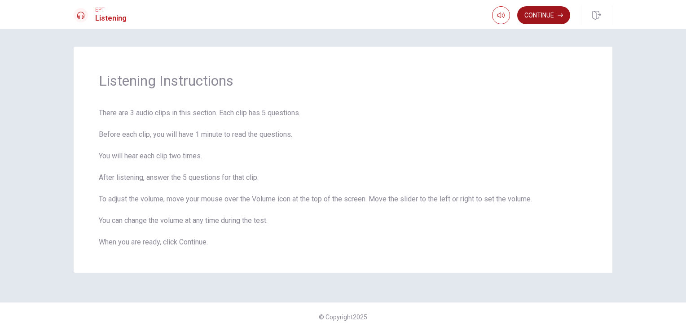
click at [539, 18] on button "Continue" at bounding box center [543, 15] width 53 height 18
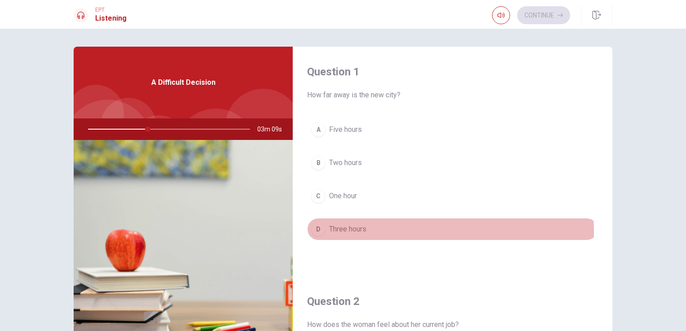
click at [334, 234] on span "Three hours" at bounding box center [347, 229] width 37 height 11
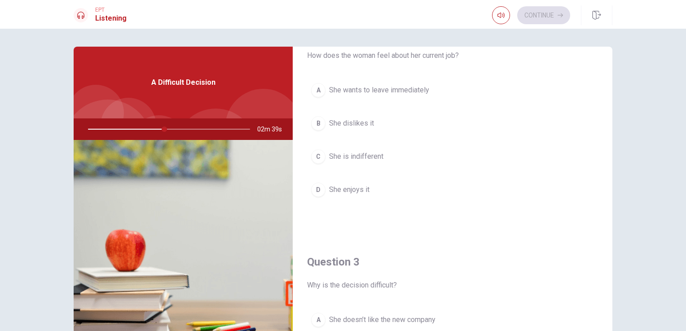
scroll to position [224, 0]
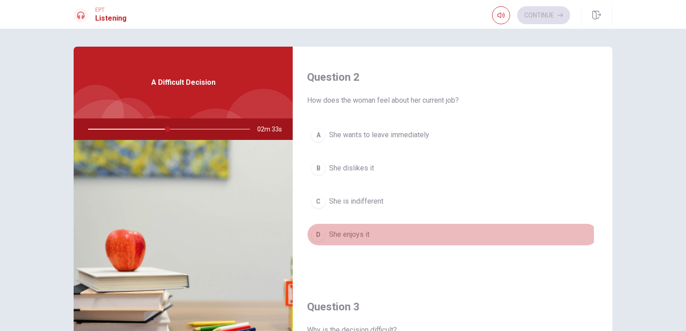
click at [319, 235] on div "D" at bounding box center [318, 235] width 14 height 14
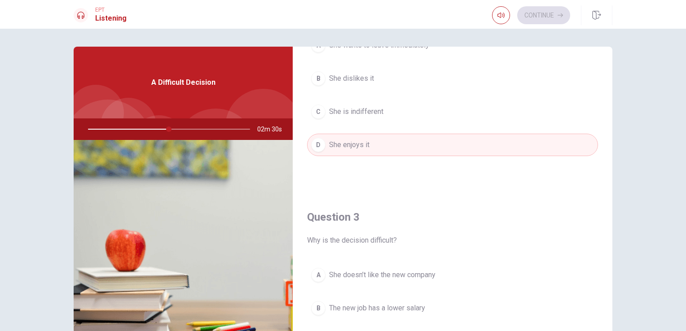
scroll to position [404, 0]
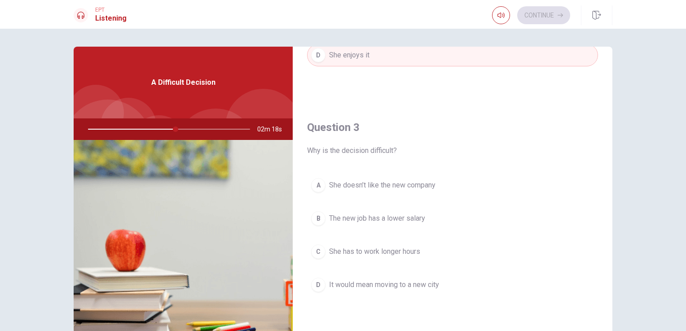
click at [349, 282] on span "It would mean moving to a new city" at bounding box center [384, 285] width 110 height 11
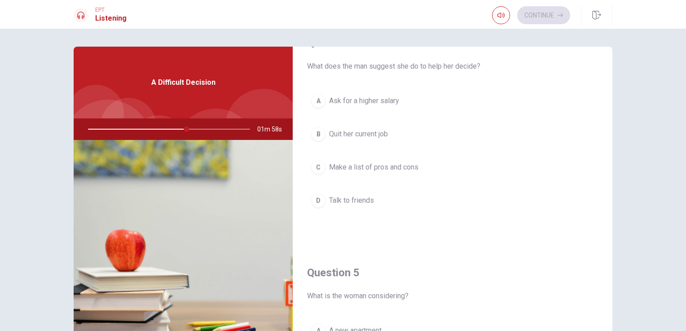
scroll to position [763, 0]
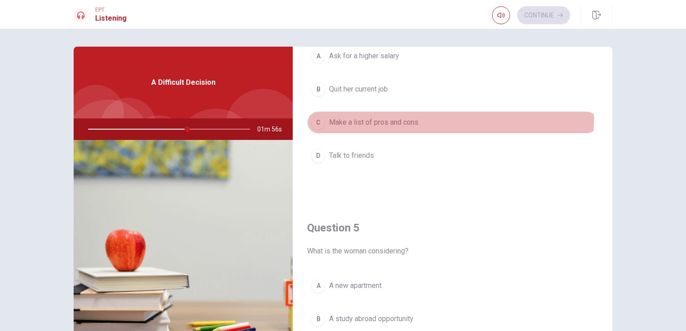
click at [350, 117] on span "Make a list of pros and cons" at bounding box center [373, 122] width 89 height 11
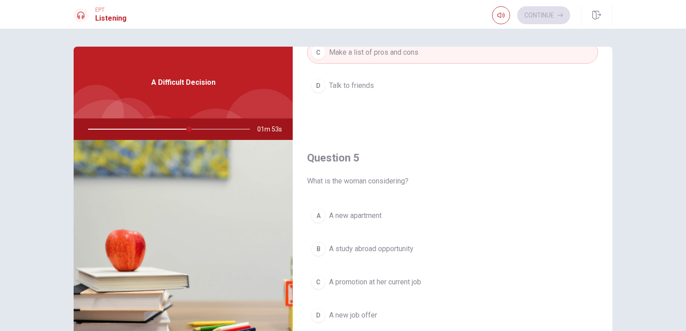
scroll to position [45, 0]
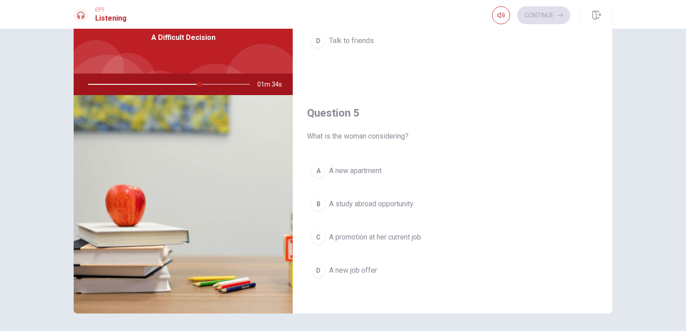
click at [345, 268] on span "A new job offer" at bounding box center [353, 270] width 48 height 11
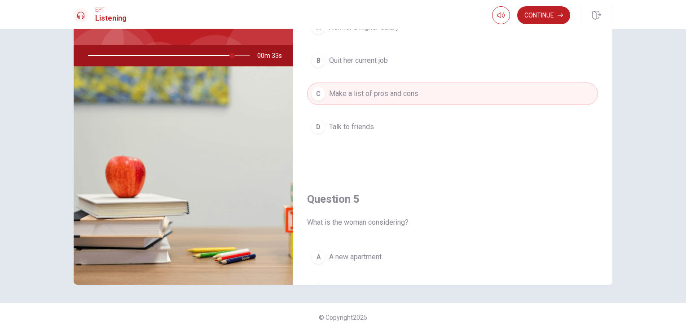
scroll to position [833, 0]
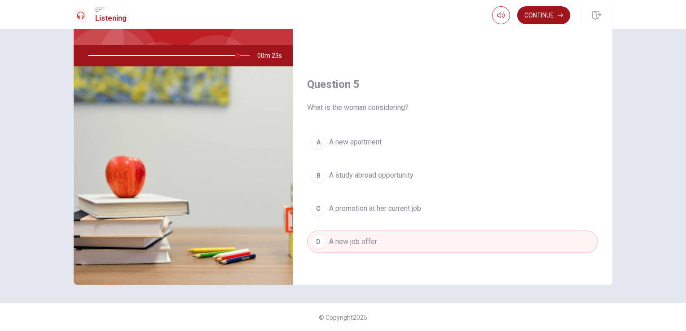
click at [546, 18] on button "Continue" at bounding box center [543, 15] width 53 height 18
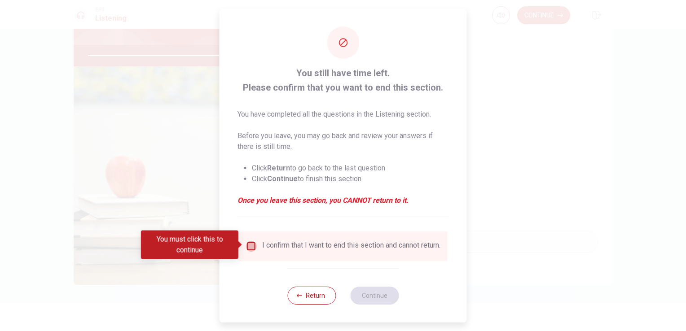
click at [246, 241] on input "You must click this to continue" at bounding box center [251, 246] width 11 height 11
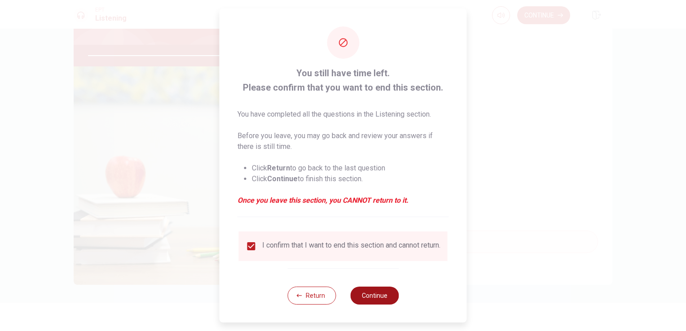
click at [360, 298] on button "Continue" at bounding box center [374, 296] width 48 height 18
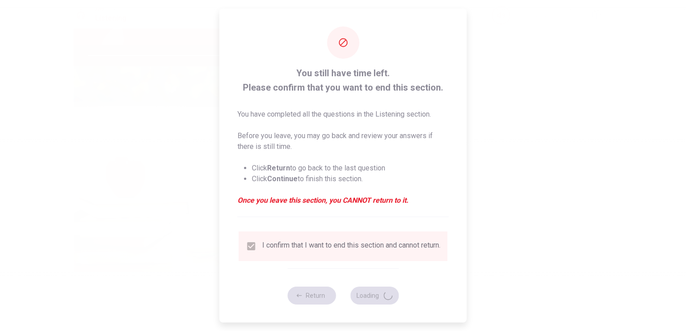
type input "94"
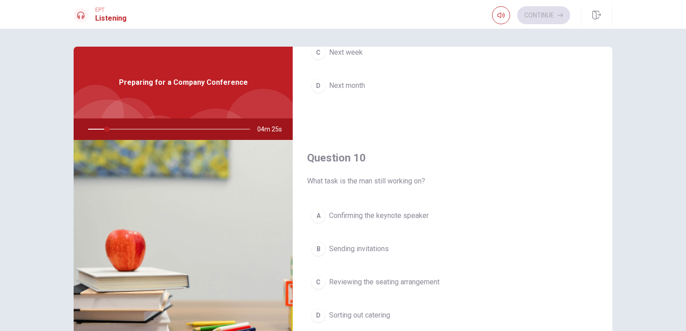
drag, startPoint x: 612, startPoint y: 308, endPoint x: 618, endPoint y: 288, distance: 20.5
click at [619, 286] on div "Question 6 What task will the man handle next? A Organizing transportation B Re…" at bounding box center [342, 203] width 567 height 312
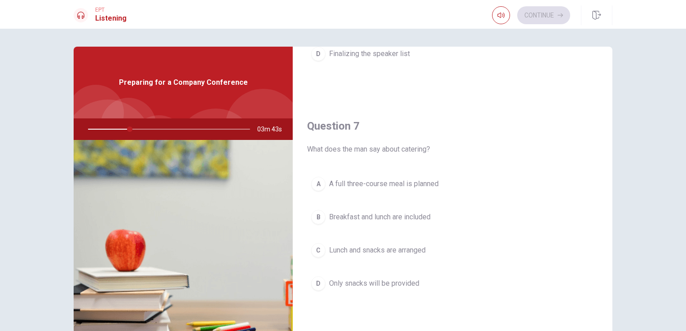
scroll to position [0, 0]
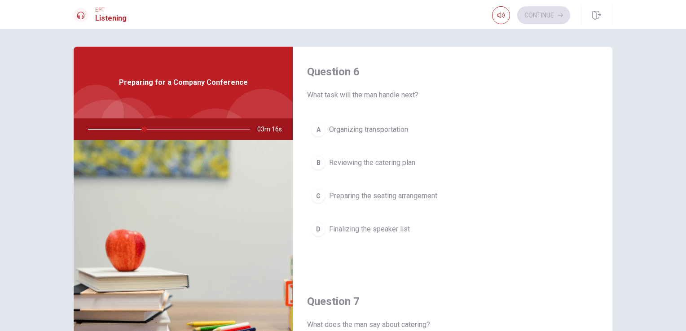
click at [366, 231] on span "Finalizing the speaker list" at bounding box center [369, 229] width 81 height 11
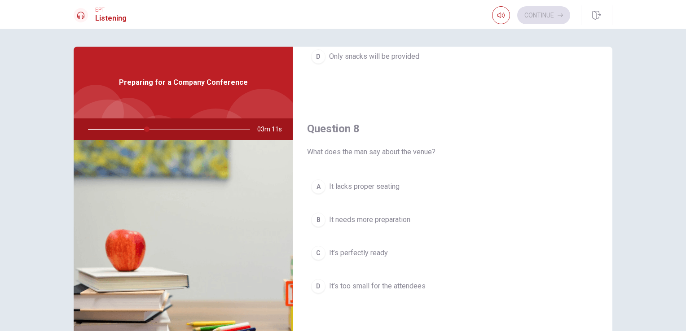
scroll to position [406, 0]
click at [385, 245] on button "C It’s perfectly ready" at bounding box center [452, 250] width 291 height 22
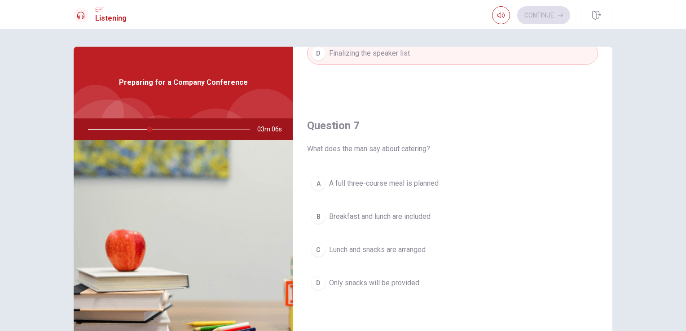
scroll to position [178, 0]
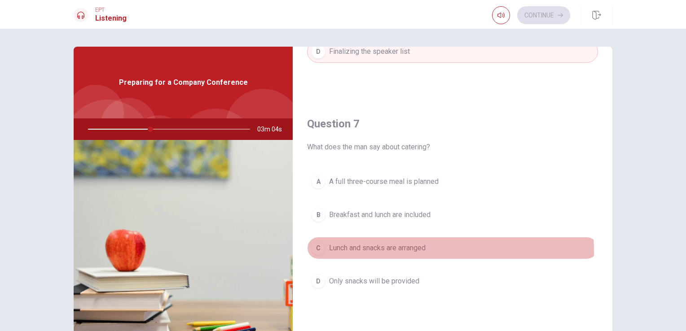
click at [370, 250] on span "Lunch and snacks are arranged" at bounding box center [377, 248] width 97 height 11
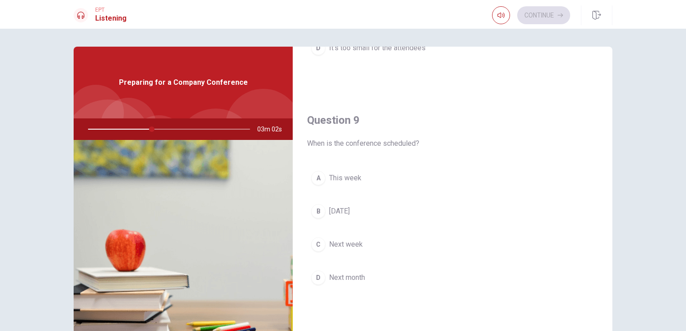
scroll to position [645, 0]
drag, startPoint x: 611, startPoint y: 278, endPoint x: 612, endPoint y: 263, distance: 15.3
click at [612, 263] on div "Question 6 What task will the man handle next? A Organizing transportation B Re…" at bounding box center [342, 203] width 567 height 312
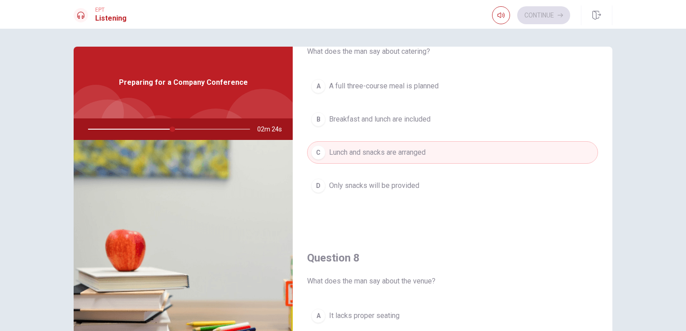
scroll to position [237, 0]
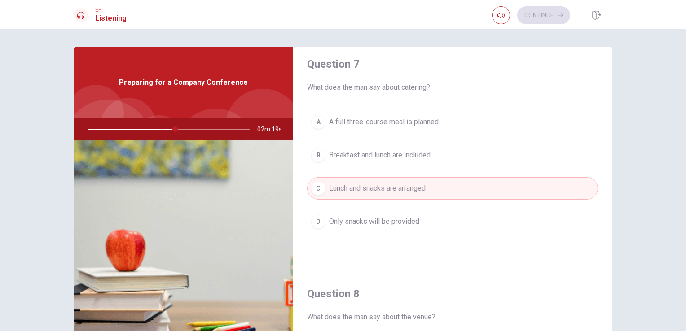
drag, startPoint x: 604, startPoint y: 169, endPoint x: 603, endPoint y: 176, distance: 6.8
click at [603, 175] on div "Question 7 What does the man say about catering? A A full three-course meal is …" at bounding box center [453, 154] width 320 height 230
drag, startPoint x: 614, startPoint y: 184, endPoint x: 614, endPoint y: 195, distance: 10.8
click at [614, 195] on div "Question 6 What task will the man handle next? A Organizing transportation B Re…" at bounding box center [342, 203] width 567 height 312
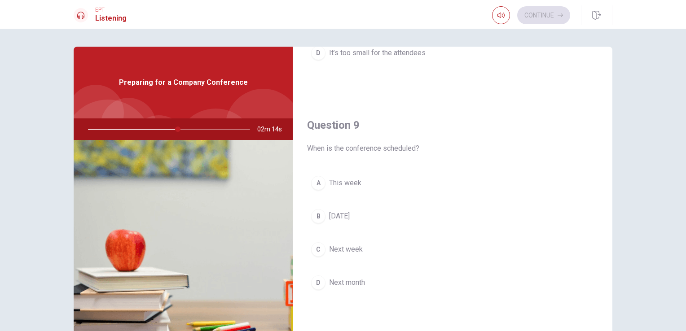
scroll to position [643, 0]
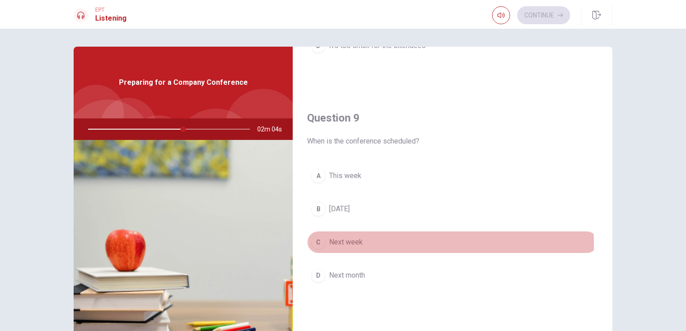
click at [338, 244] on span "Next week" at bounding box center [346, 242] width 34 height 11
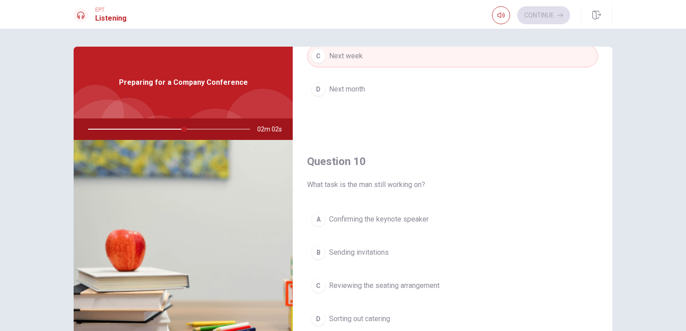
scroll to position [833, 0]
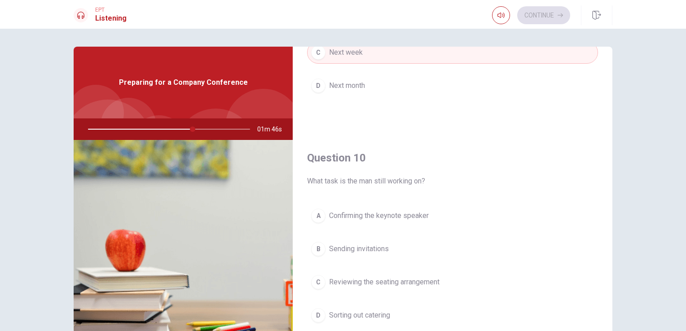
click at [410, 281] on span "Reviewing the seating arrangement" at bounding box center [384, 282] width 110 height 11
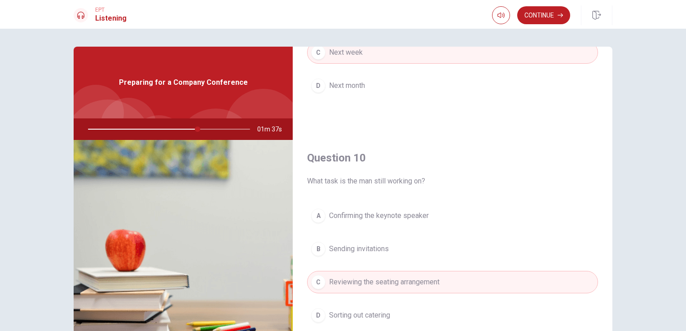
click at [412, 213] on span "Confirming the keynote speaker" at bounding box center [379, 216] width 100 height 11
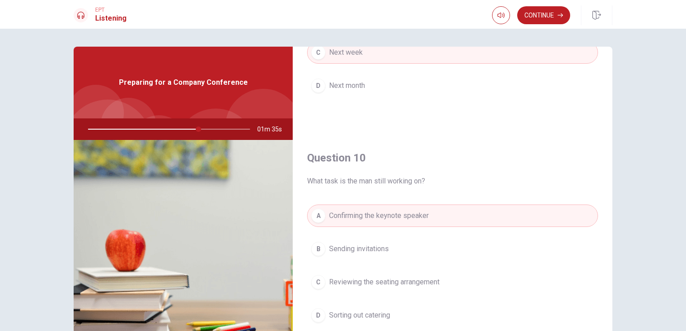
drag, startPoint x: 611, startPoint y: 286, endPoint x: 610, endPoint y: 278, distance: 7.7
click at [610, 278] on div "Question 6 What task will the man handle next? A Organizing transportation B Re…" at bounding box center [342, 203] width 567 height 312
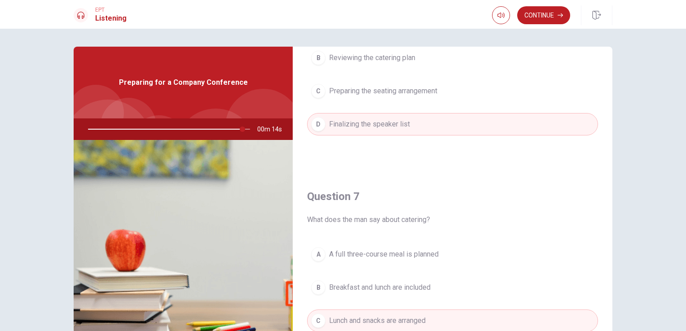
scroll to position [0, 0]
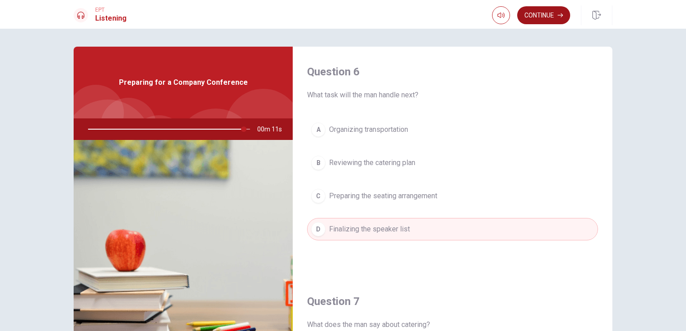
click at [549, 18] on button "Continue" at bounding box center [543, 15] width 53 height 18
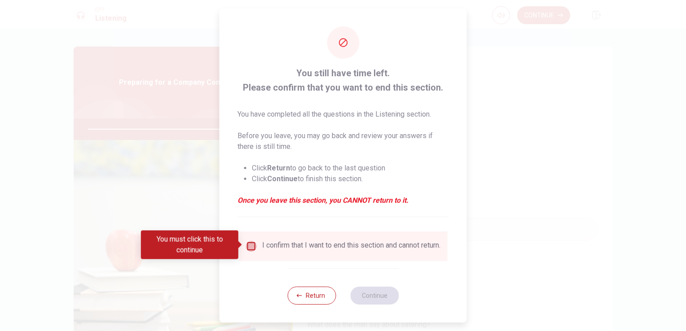
click at [250, 243] on input "You must click this to continue" at bounding box center [251, 246] width 11 height 11
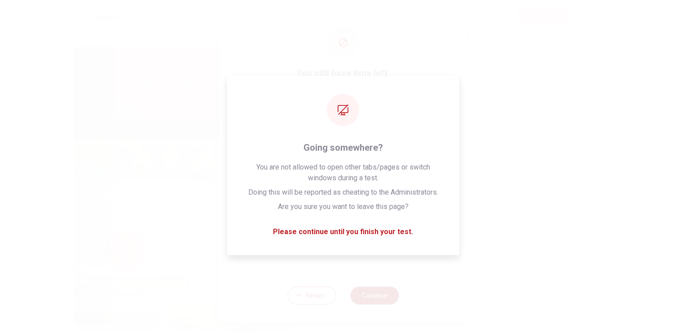
click at [383, 305] on button "Continue" at bounding box center [374, 296] width 48 height 18
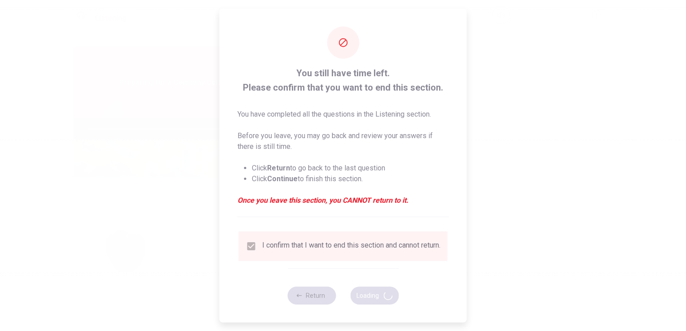
type input "98"
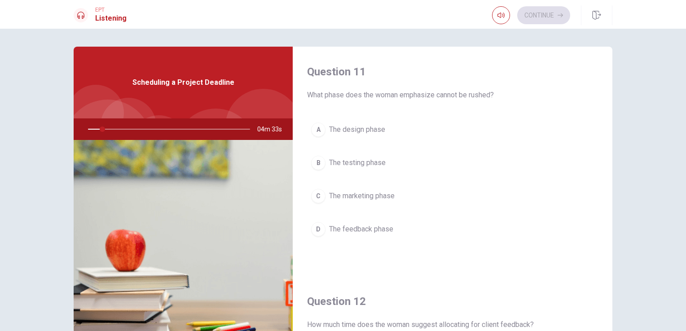
click at [443, 127] on button "A The design phase" at bounding box center [452, 129] width 291 height 22
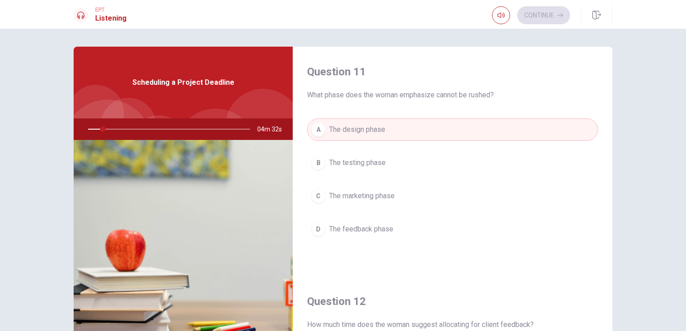
drag, startPoint x: 106, startPoint y: 130, endPoint x: 91, endPoint y: 132, distance: 15.4
click at [91, 132] on div at bounding box center [167, 129] width 180 height 22
drag, startPoint x: 399, startPoint y: 96, endPoint x: 494, endPoint y: 104, distance: 94.6
click at [494, 104] on div "Question 11 What phase does the woman emphasize cannot be rushed? A The design …" at bounding box center [453, 162] width 320 height 230
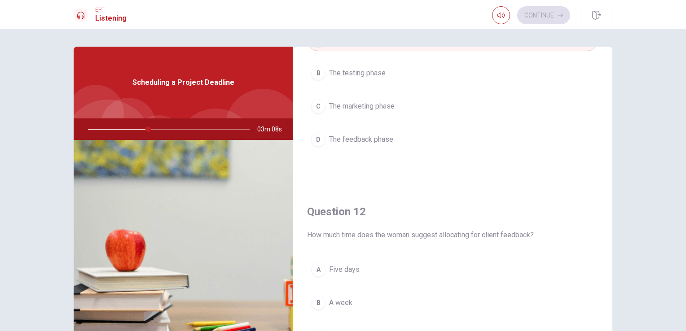
scroll to position [45, 0]
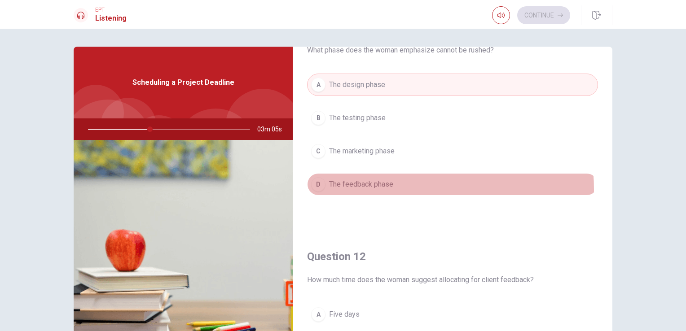
click at [376, 189] on button "D The feedback phase" at bounding box center [452, 184] width 291 height 22
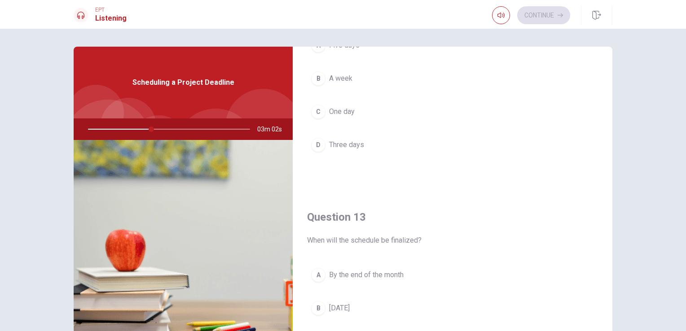
scroll to position [224, 0]
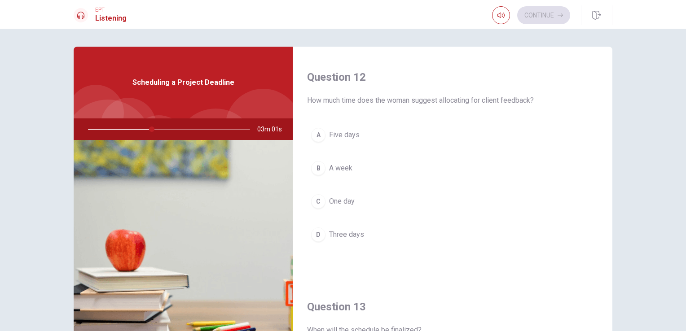
click at [329, 236] on span "Three days" at bounding box center [346, 234] width 35 height 11
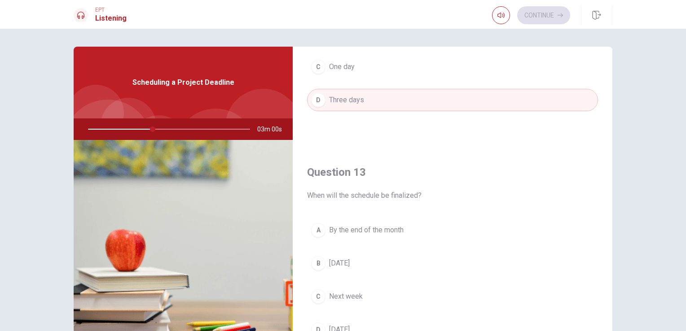
scroll to position [449, 0]
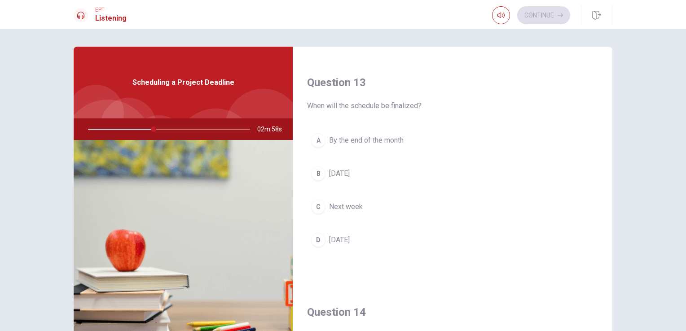
click at [350, 240] on span "[DATE]" at bounding box center [339, 240] width 21 height 11
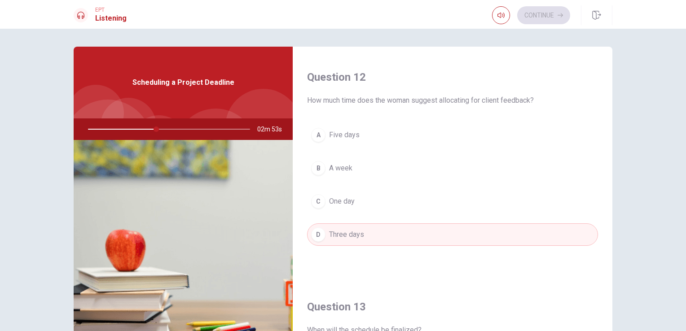
scroll to position [0, 0]
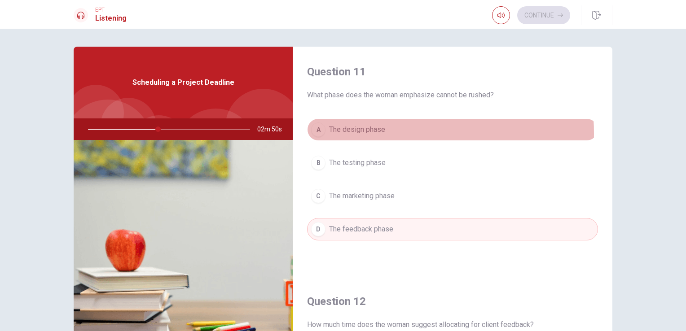
click at [366, 133] on span "The design phase" at bounding box center [357, 129] width 56 height 11
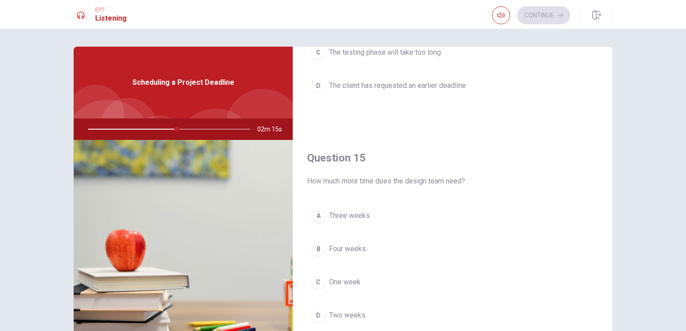
scroll to position [45, 0]
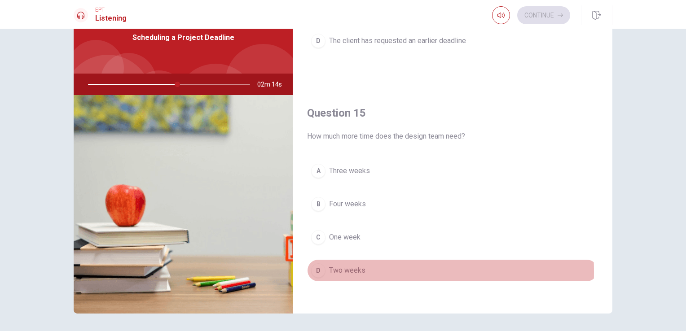
click at [319, 268] on div "D" at bounding box center [318, 270] width 14 height 14
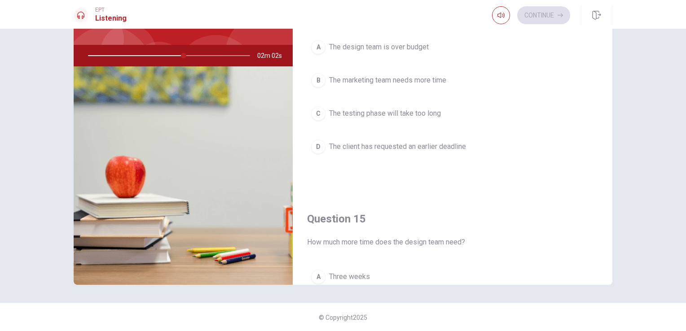
scroll to position [609, 0]
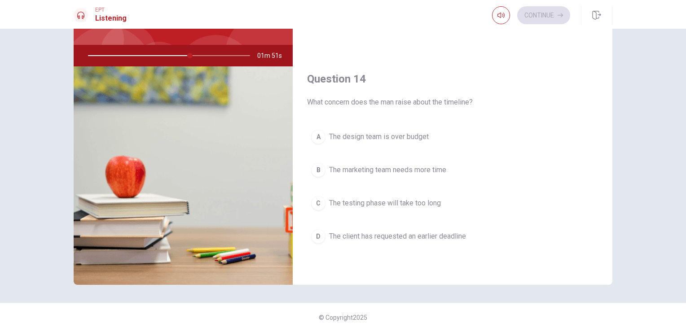
click at [372, 200] on span "The testing phase will take too long" at bounding box center [385, 203] width 112 height 11
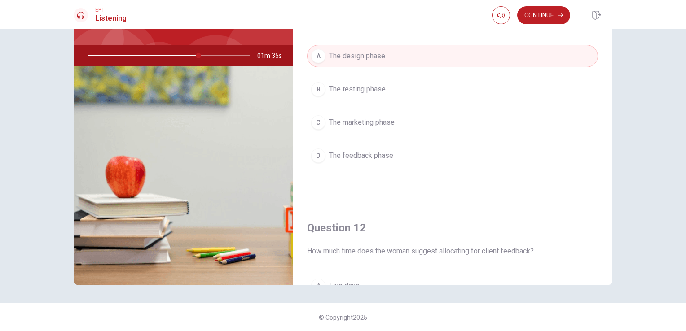
scroll to position [0, 0]
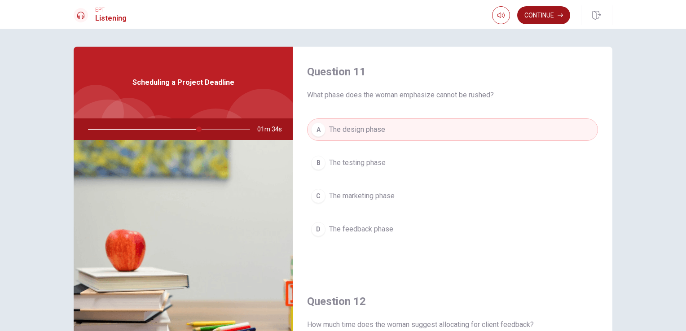
click at [538, 16] on button "Continue" at bounding box center [543, 15] width 53 height 18
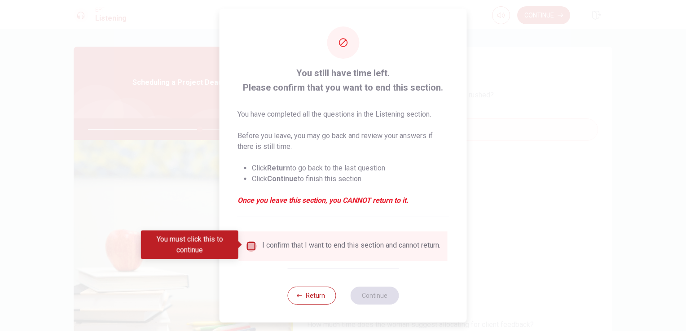
click at [254, 244] on input "You must click this to continue" at bounding box center [251, 246] width 11 height 11
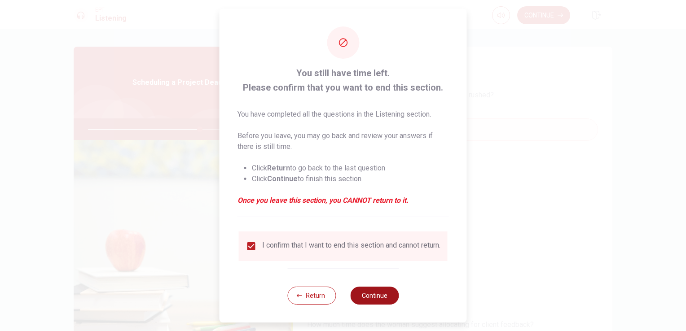
click at [366, 303] on button "Continue" at bounding box center [374, 296] width 48 height 18
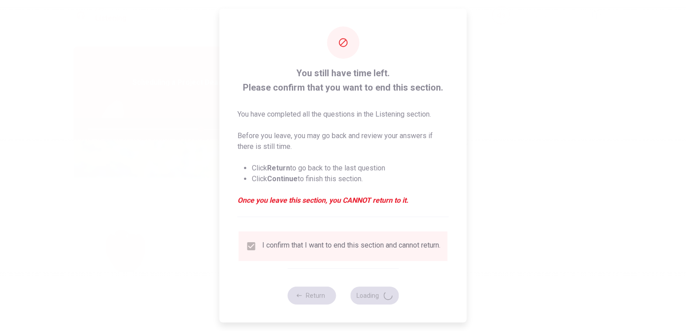
type input "70"
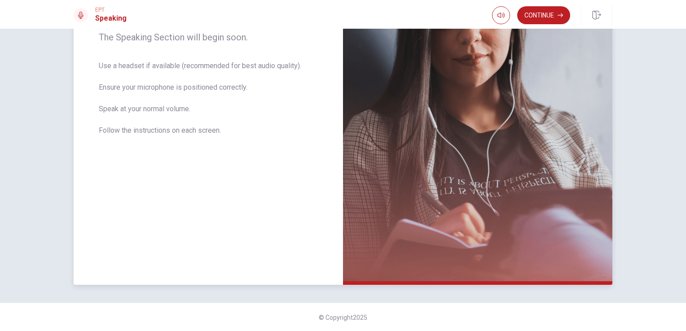
scroll to position [108, 0]
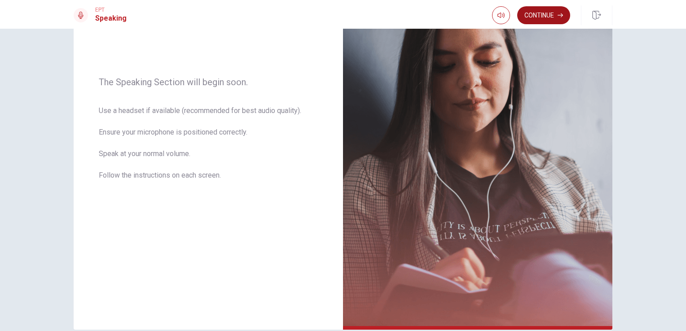
click at [534, 17] on button "Continue" at bounding box center [543, 15] width 53 height 18
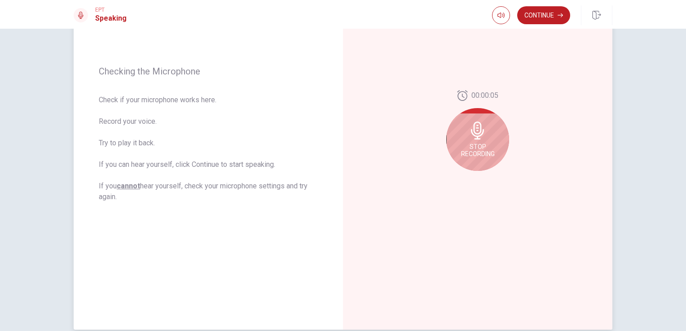
click at [477, 150] on span "Stop Recording" at bounding box center [478, 150] width 34 height 14
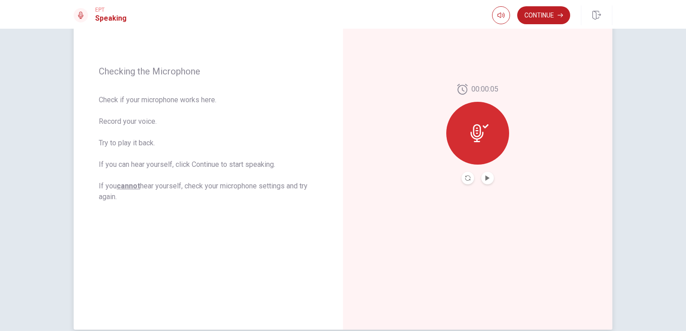
click at [479, 144] on div at bounding box center [477, 133] width 63 height 63
click at [475, 124] on icon at bounding box center [476, 133] width 13 height 18
click at [467, 175] on icon "Record Again" at bounding box center [467, 177] width 5 height 5
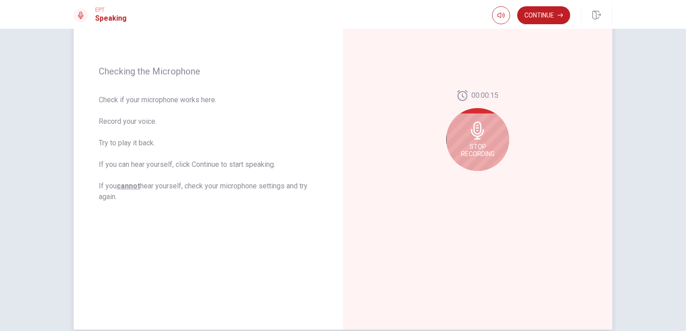
click at [477, 133] on icon at bounding box center [477, 131] width 13 height 18
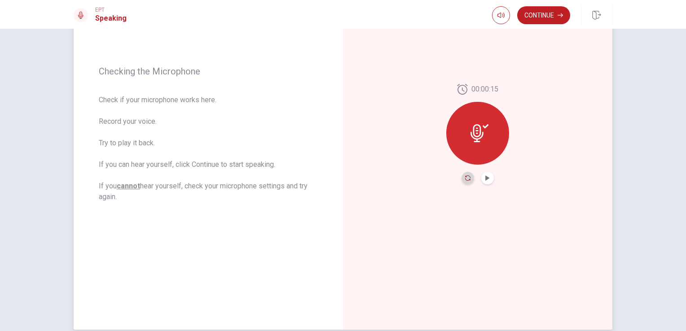
click at [465, 179] on icon "Record Again" at bounding box center [467, 177] width 5 height 5
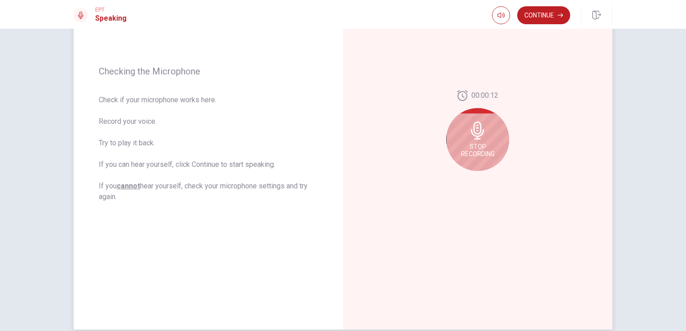
click at [482, 138] on icon at bounding box center [478, 131] width 18 height 18
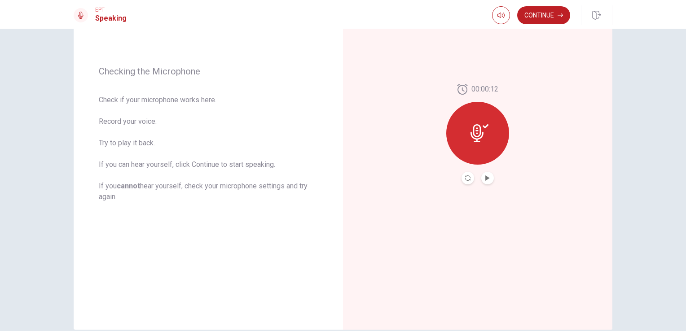
click at [488, 178] on button "Play Audio" at bounding box center [487, 178] width 13 height 13
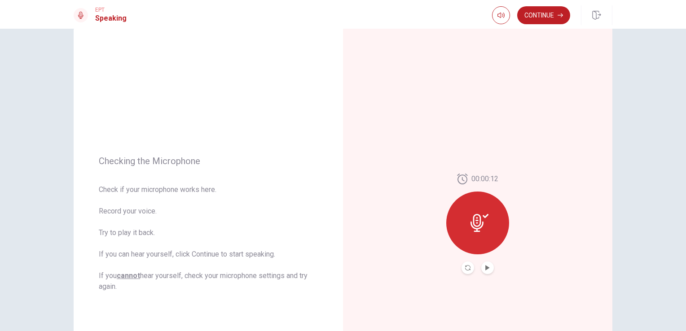
scroll to position [0, 0]
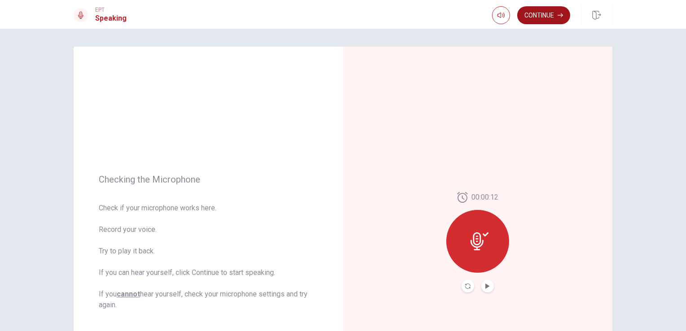
click at [551, 13] on button "Continue" at bounding box center [543, 15] width 53 height 18
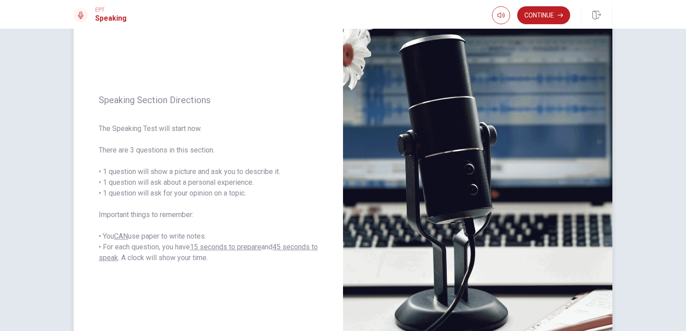
scroll to position [18, 0]
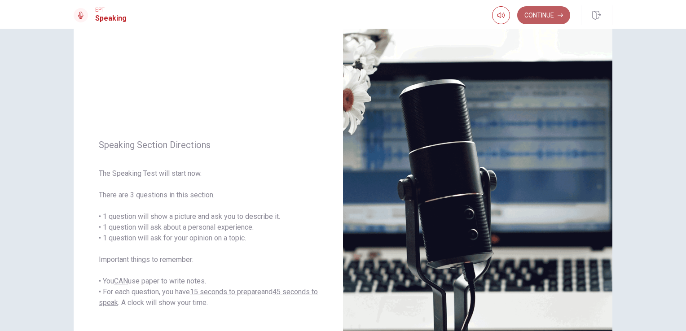
click at [550, 19] on button "Continue" at bounding box center [543, 15] width 53 height 18
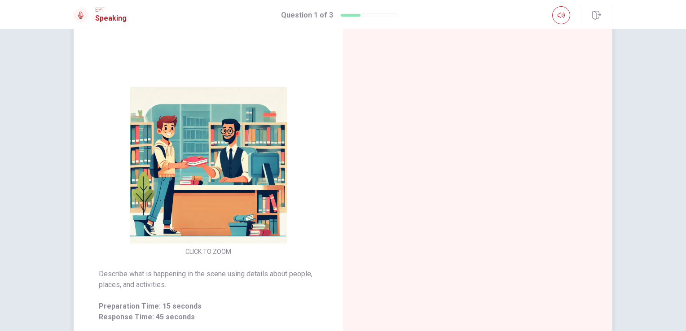
scroll to position [90, 0]
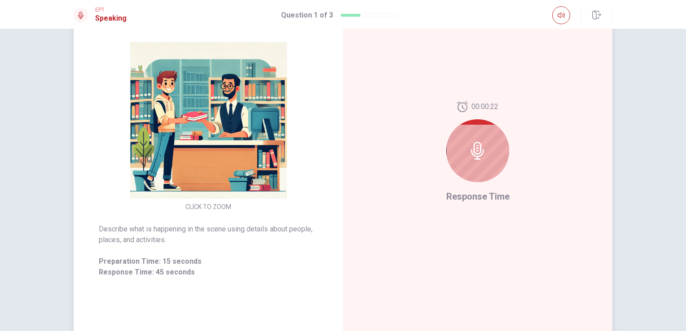
click at [473, 157] on icon at bounding box center [478, 151] width 18 height 18
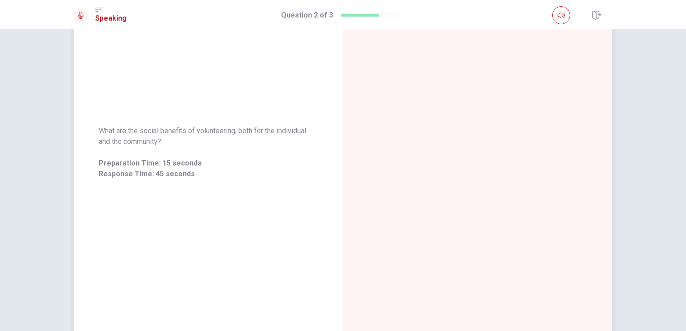
scroll to position [0, 0]
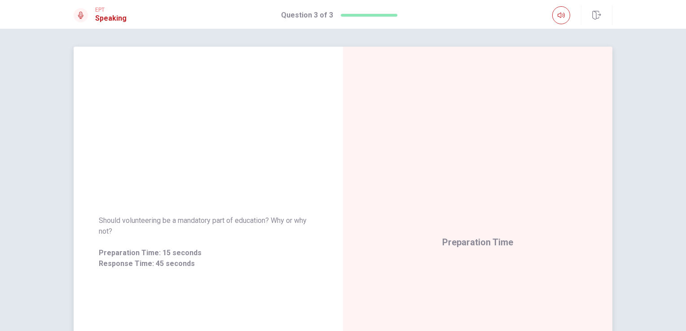
drag, startPoint x: 175, startPoint y: 220, endPoint x: 218, endPoint y: 220, distance: 42.6
click at [239, 222] on span "Should volunteering be a mandatory part of education? Why or why not?" at bounding box center [208, 226] width 219 height 22
click at [197, 220] on span "Should volunteering be a mandatory part of education? Why or why not?" at bounding box center [208, 226] width 219 height 22
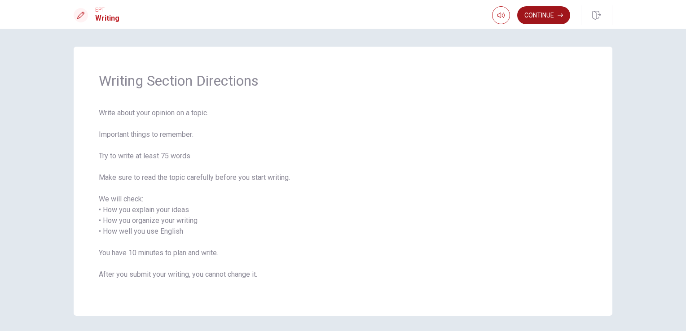
click at [551, 16] on button "Continue" at bounding box center [543, 15] width 53 height 18
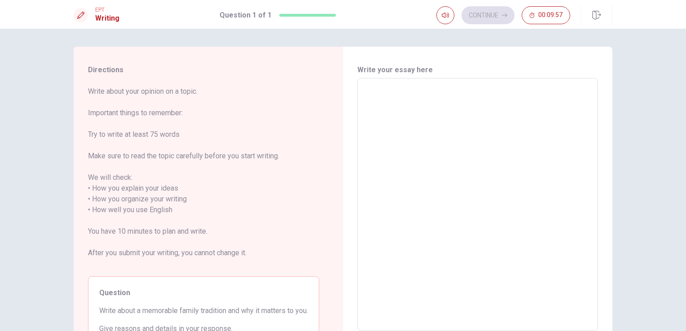
click at [449, 100] on textarea at bounding box center [478, 205] width 228 height 238
type textarea "T"
type textarea "x"
type textarea "Th"
type textarea "x"
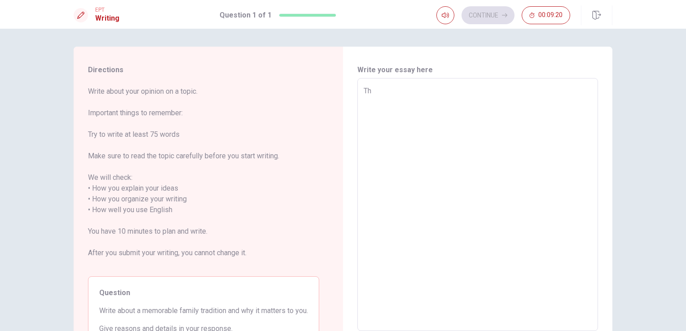
type textarea "The"
type textarea "x"
type textarea "The"
type textarea "x"
type textarea "The i"
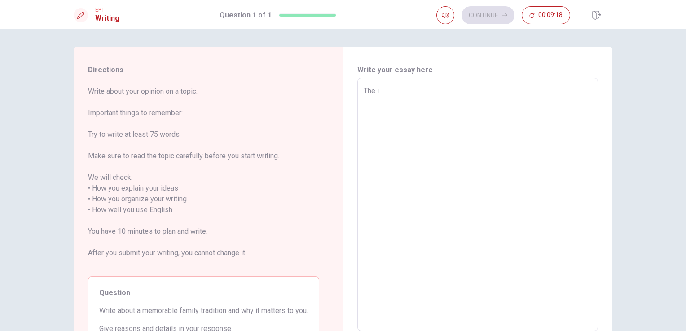
type textarea "x"
type textarea "The im"
type textarea "x"
type textarea "The imp"
type textarea "x"
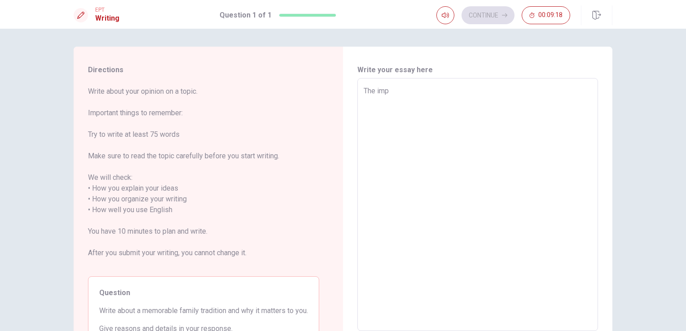
type textarea "The impo"
type textarea "x"
type textarea "The impor"
type textarea "x"
type textarea "The import"
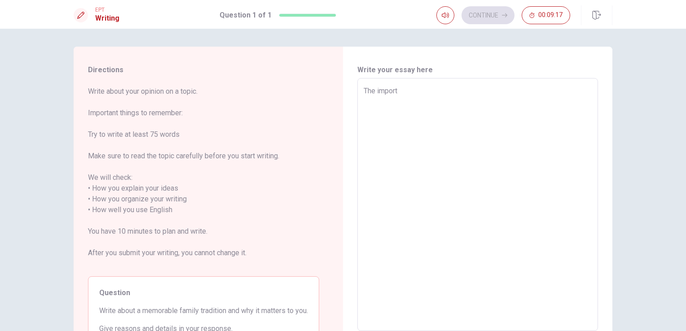
type textarea "x"
type textarea "The importa"
type textarea "x"
type textarea "The importan"
type textarea "x"
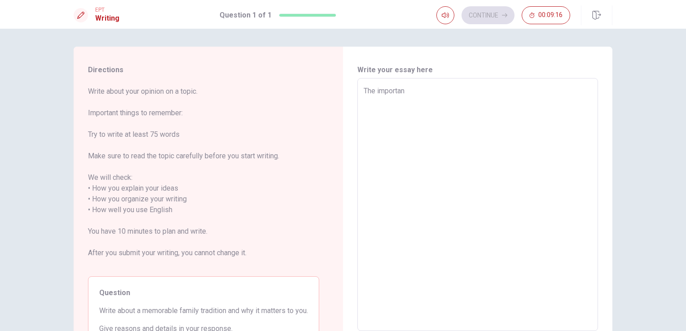
type textarea "The important"
type textarea "x"
type textarea "The importante"
type textarea "x"
type textarea "The important"
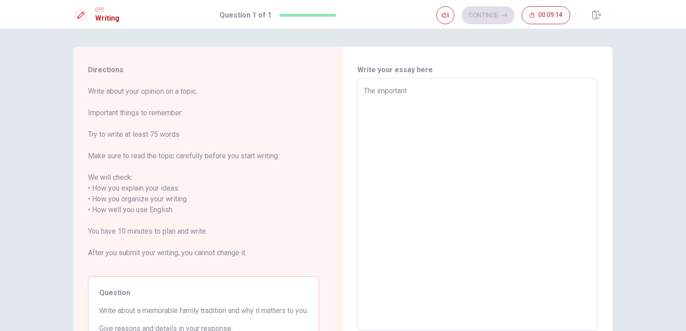
type textarea "x"
type textarea "The important"
type textarea "x"
type textarea "The important m"
type textarea "x"
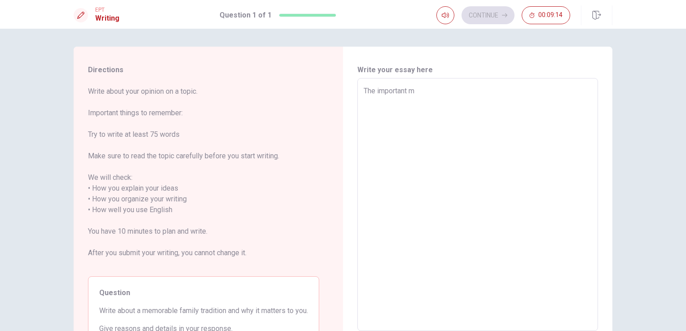
type textarea "The important me"
type textarea "x"
type textarea "The important mem"
type textarea "x"
type textarea "The important memo"
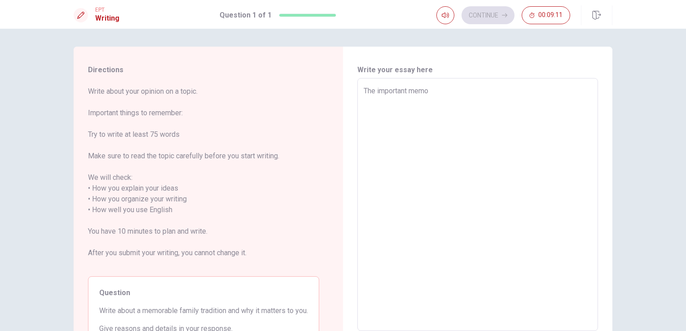
type textarea "x"
type textarea "The important memor"
type textarea "x"
type textarea "The important memora"
type textarea "x"
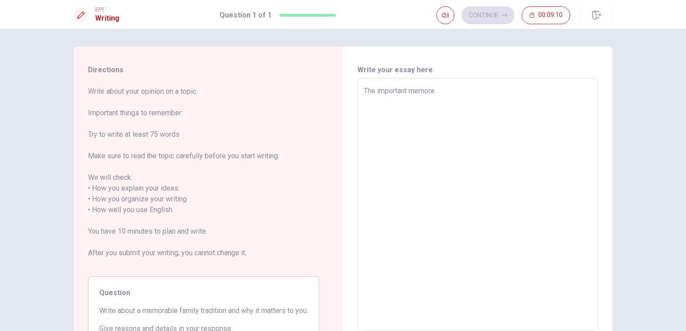
type textarea "The important memorab"
type textarea "x"
type textarea "The important memorabl"
type textarea "x"
type textarea "The important memorable"
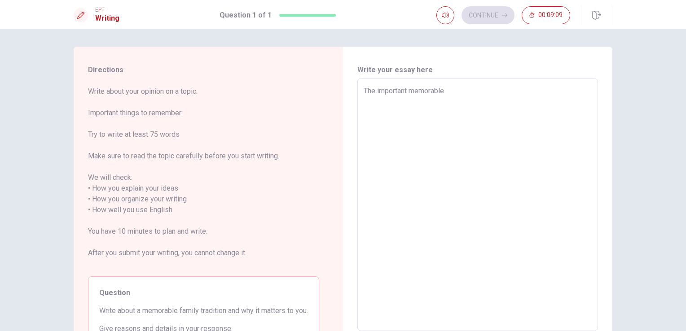
type textarea "x"
type textarea "The important memorable"
type textarea "x"
type textarea "The important memorable t"
type textarea "x"
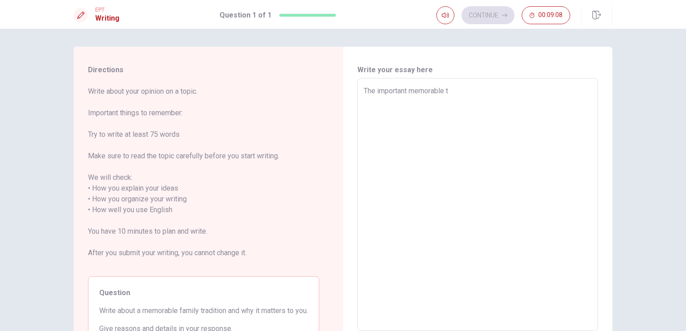
type textarea "The important memorable tr"
type textarea "x"
type textarea "The important memorable tra"
type textarea "x"
type textarea "The important memorable trad"
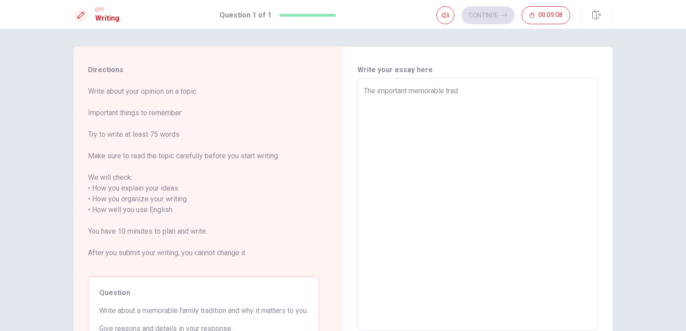
type textarea "x"
type textarea "The important memorable tradi"
type textarea "x"
type textarea "The important memorable tradit"
type textarea "x"
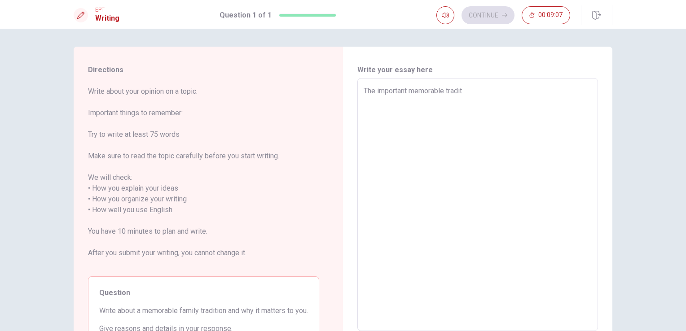
type textarea "The important memorable traditi"
type textarea "x"
type textarea "The important memorable traditiio"
type textarea "x"
type textarea "The important memorable traditii"
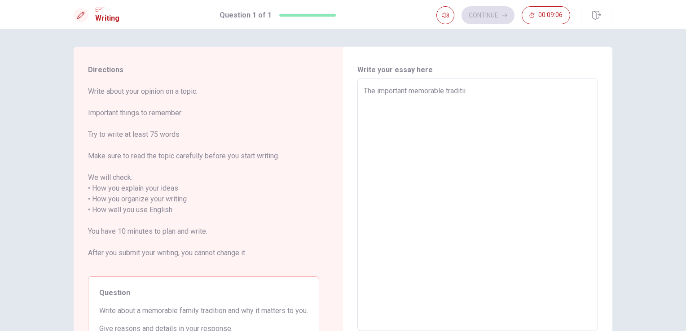
type textarea "x"
type textarea "The important memorable traditi"
type textarea "x"
type textarea "The important memorable traditio"
type textarea "x"
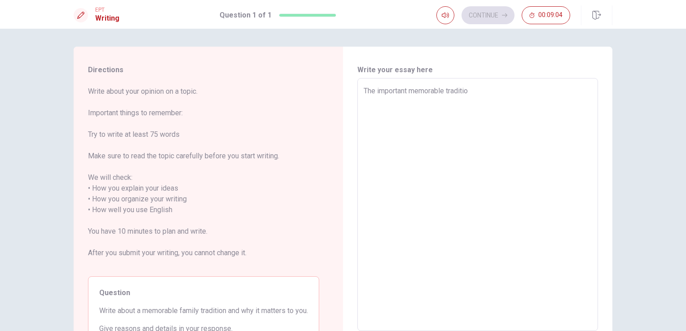
type textarea "The important memorable tradition"
type textarea "x"
type textarea "The important memorable tradition"
type textarea "x"
type textarea "The important memorable tradition i"
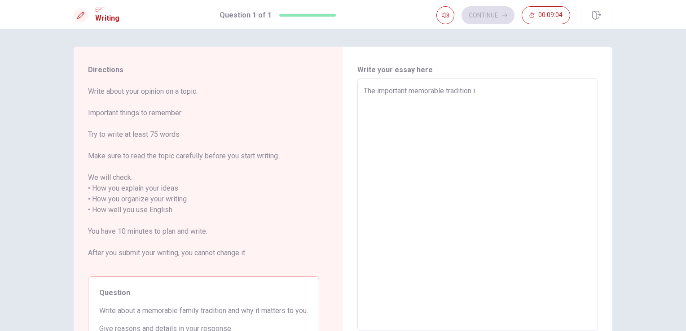
type textarea "x"
type textarea "The important memorable tradition i"
type textarea "x"
type textarea "The important memorable tradition i h"
type textarea "x"
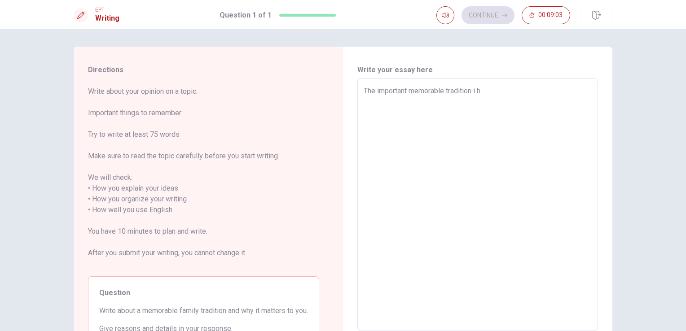
type textarea "The important memorable tradition i ha"
type textarea "x"
type textarea "The important memorable tradition i hav"
type textarea "x"
type textarea "The important memorable tradition i have"
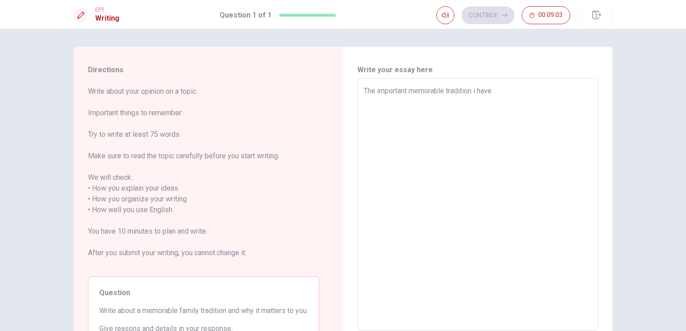
type textarea "x"
type textarea "The important memorable tradition i have"
type textarea "x"
type textarea "The important memorable tradition i have i"
type textarea "x"
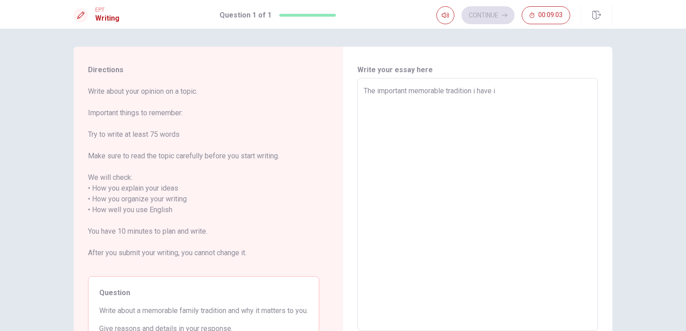
type textarea "The important memorable tradition i have in"
type textarea "x"
type textarea "The important memorable tradition i have in"
type textarea "x"
type textarea "The important memorable tradition i have in m"
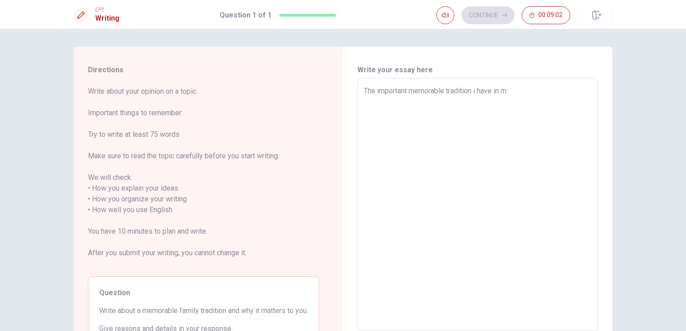
type textarea "x"
type textarea "The important memorable tradition i have in my"
type textarea "x"
type textarea "The important memorable tradition i have in my"
type textarea "x"
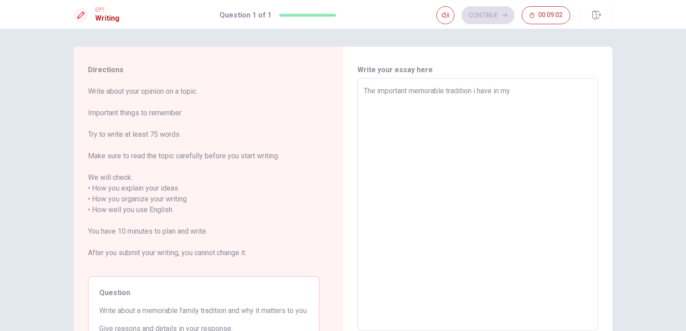
type textarea "The important memorable tradition i have in my f"
type textarea "x"
type textarea "The important memorable tradition i have in my fa"
type textarea "x"
type textarea "The important memorable tradition i have in my fam"
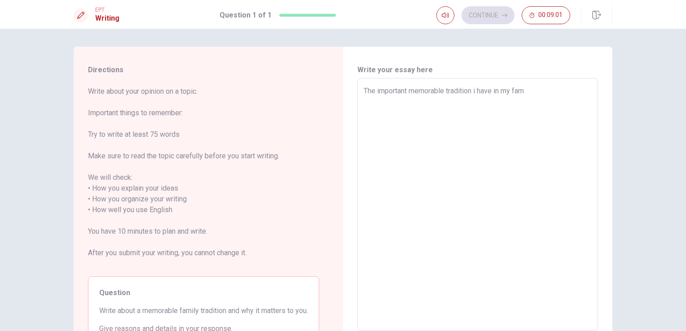
type textarea "x"
type textarea "The important memorable tradition i have in my fami"
type textarea "x"
type textarea "The important memorable tradition i have in my famil"
type textarea "x"
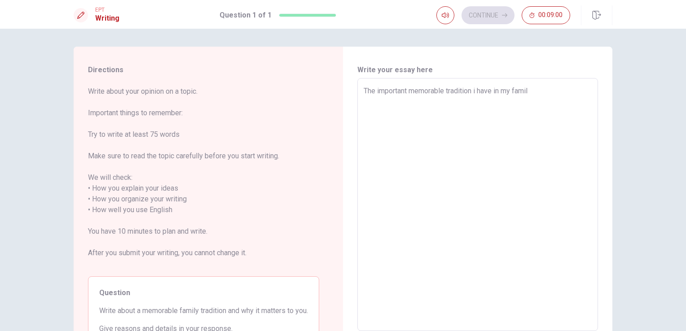
type textarea "The important memorable tradition i have in my family"
type textarea "x"
type textarea "The important memorable tradition i have in my family"
type textarea "x"
type textarea "The important memorable tradition i have in my family i"
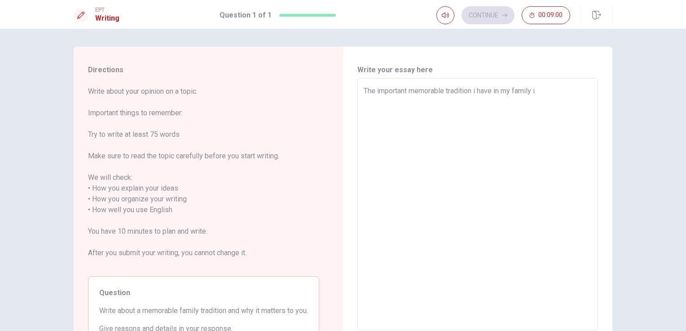
type textarea "x"
type textarea "The important memorable tradition i have in my family is"
type textarea "x"
type textarea "The important memorable tradition i have in my family is"
type textarea "x"
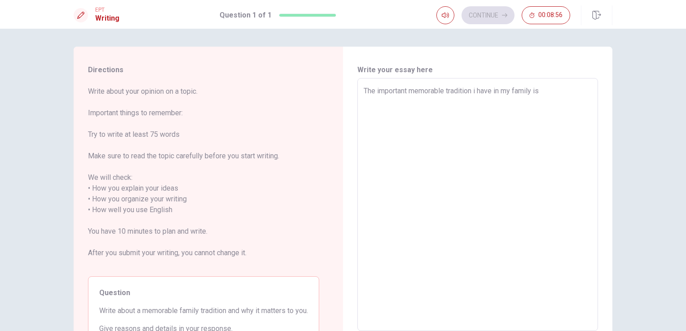
type textarea "The important memorable tradition i have in my family is w"
type textarea "x"
type textarea "The important memorable tradition i have in my family is wh"
type textarea "x"
type textarea "The important memorable tradition i have in my family is whe"
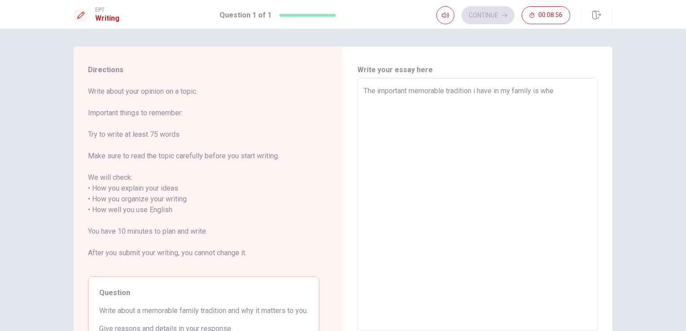
type textarea "x"
type textarea "The important memorable tradition i have in my family is when"
type textarea "x"
type textarea "The important memorable tradition i have in my family is when"
type textarea "x"
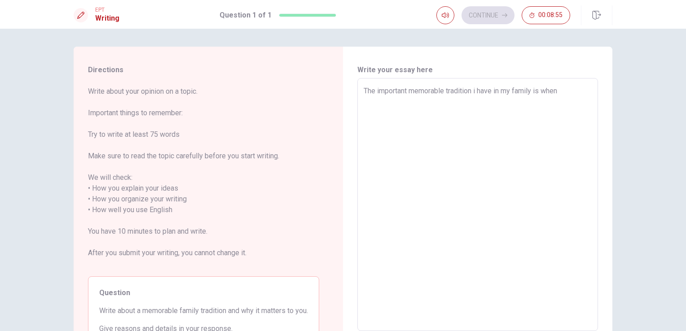
type textarea "The important memorable tradition i have in my family is when s"
type textarea "x"
type textarea "The important memorable tradition i have in my family is when so"
type textarea "x"
type textarea "The important memorable tradition i have in my family is when som"
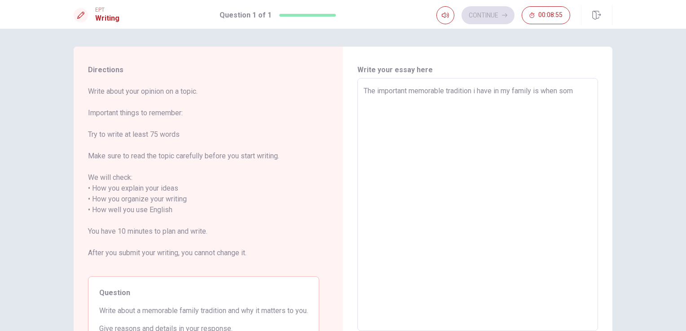
type textarea "x"
type textarea "The important memorable tradition i have in my family is when some"
type textarea "x"
type textarea "The important memorable tradition i have in my family is when someo"
type textarea "x"
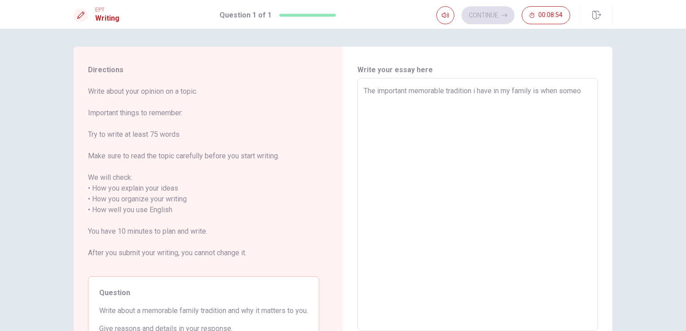
type textarea "The important memorable tradition i have in my family is when [PERSON_NAME]"
type textarea "x"
type textarea "The important memorable tradition i have in my family is when someone"
type textarea "x"
type textarea "The important memorable tradition i have in my family is when someone"
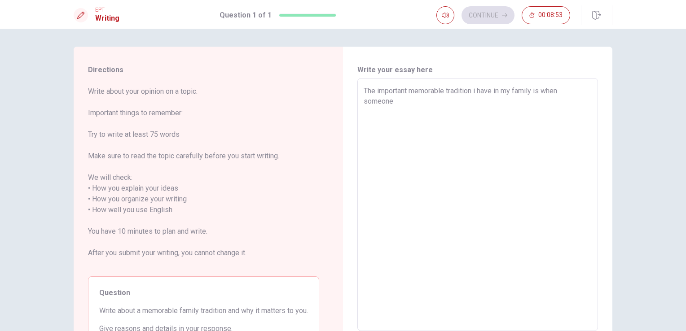
type textarea "x"
type textarea "The important memorable tradition i have in my family is when someone s"
type textarea "x"
type textarea "The important memorable tradition i have in my family is when someone st"
type textarea "x"
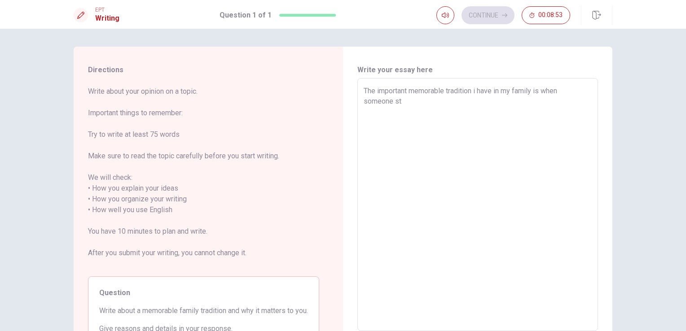
type textarea "The important memorable tradition i have in my family is when someone sta"
type textarea "x"
type textarea "The important memorable tradition i have in my family is when someone star"
type textarea "x"
type textarea "The important memorable tradition i have in my family is when someone start"
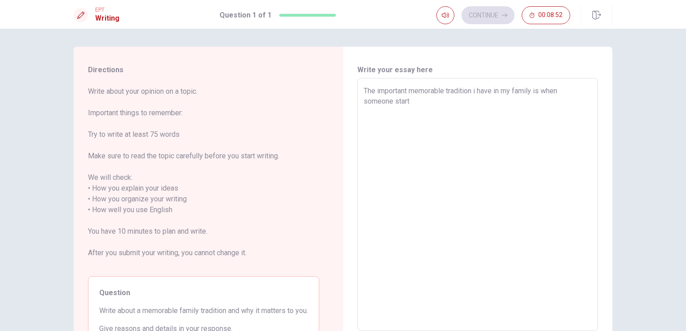
type textarea "x"
type textarea "The important memorable tradition i have in my family is when someone starts"
type textarea "x"
type textarea "The important memorable tradition i have in my family is when someone starts"
type textarea "x"
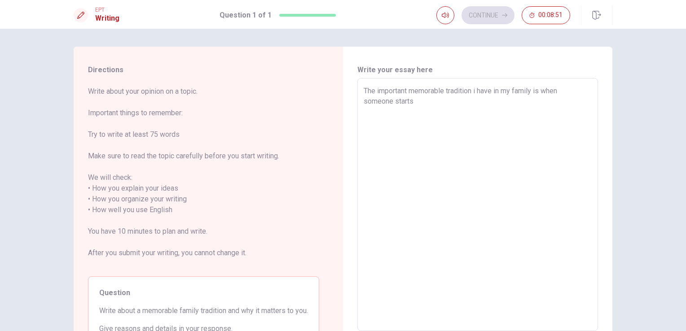
type textarea "The important memorable tradition i have in my family is when someone starts a"
type textarea "x"
type textarea "The important memorable tradition i have in my family is when someone starts a"
type textarea "x"
type textarea "The important memorable tradition i have in my family is when someone starts a n"
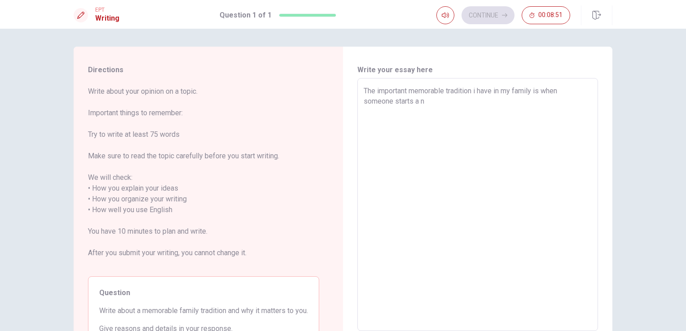
type textarea "x"
type textarea "The important memorable tradition i have in my family is when someone starts a …"
type textarea "x"
type textarea "The important memorable tradition i have in my family is when someone starts a …"
type textarea "x"
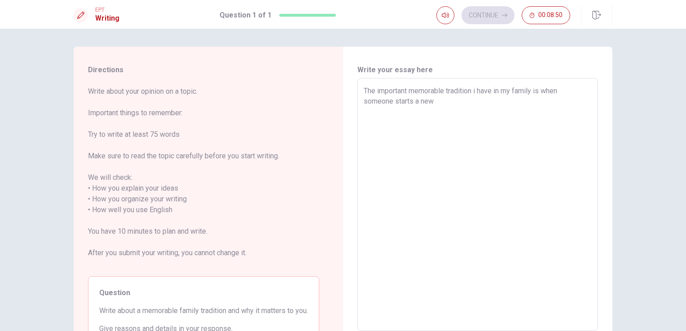
type textarea "The important memorable tradition i have in my family is when someone starts a …"
type textarea "x"
type textarea "The important memorable tradition i have in my family is when someone starts a …"
type textarea "x"
type textarea "The important memorable tradition i have in my family is when someone starts a …"
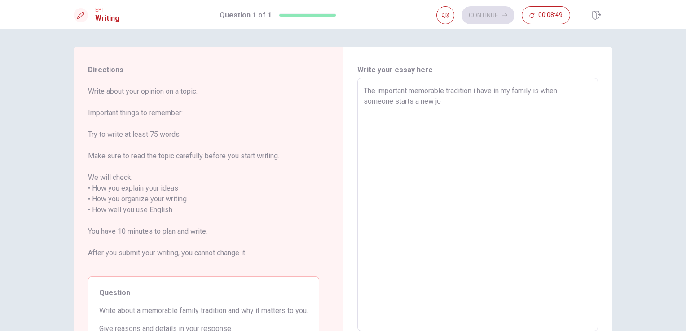
type textarea "x"
type textarea "The important memorable tradition i have in my family is when someone starts a …"
type textarea "x"
type textarea "The important memorable tradition i have in my family is when someone starts a …"
type textarea "x"
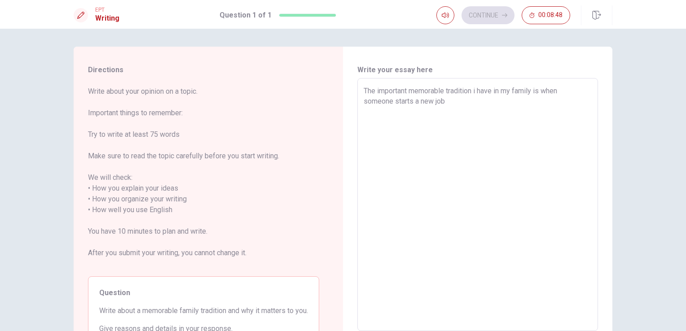
type textarea "The important memorable tradition i have in my family is when someone starts a …"
type textarea "x"
type textarea "The important memorable tradition i have in my family is when someone starts a …"
type textarea "x"
type textarea "The important memorable tradition i have in my family is when someone starts a …"
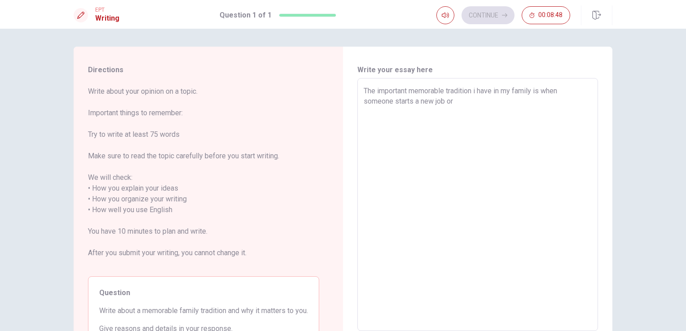
type textarea "x"
type textarea "The important memorable tradition i have in my family is when someone starts a …"
type textarea "x"
type textarea "The important memorable tradition i have in my family is when someone starts a …"
type textarea "x"
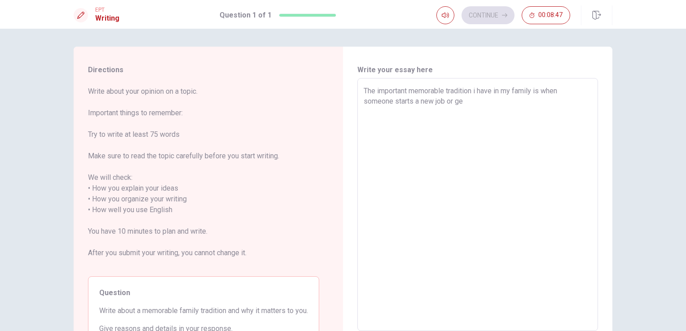
type textarea "The important memorable tradition i have in my family is when someone starts a …"
type textarea "x"
type textarea "The important memorable tradition i have in my family is when someone starts a …"
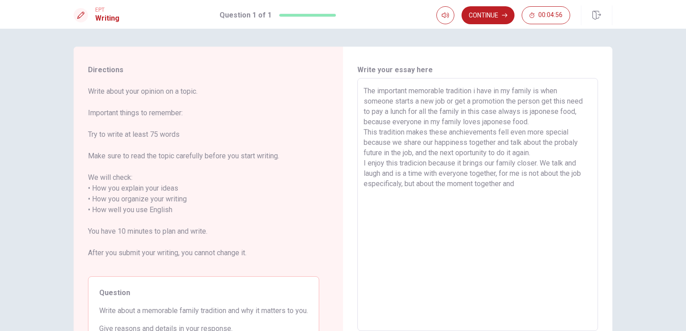
click at [429, 180] on textarea "The important memorable tradition i have in my family is when someone starts a …" at bounding box center [478, 205] width 228 height 238
click at [532, 181] on textarea "The important memorable tradition i have in my family is when someone starts a …" at bounding box center [478, 205] width 228 height 238
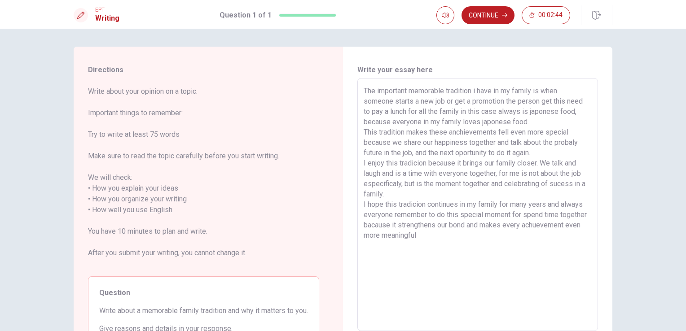
click at [399, 224] on textarea "The important memorable tradition i have in my family is when someone starts a …" at bounding box center [478, 205] width 228 height 238
click at [374, 234] on textarea "The important memorable tradition i have in my family is when someone starts a …" at bounding box center [478, 205] width 228 height 238
click at [377, 235] on textarea "The important memorable tradition i have in my family is when someone starts a …" at bounding box center [478, 205] width 228 height 238
click at [496, 237] on textarea "The important memorable tradition i have in my family is when someone starts a …" at bounding box center [478, 205] width 228 height 238
click at [540, 121] on textarea "The important memorable tradition i have in my family is when someone starts a …" at bounding box center [478, 205] width 228 height 238
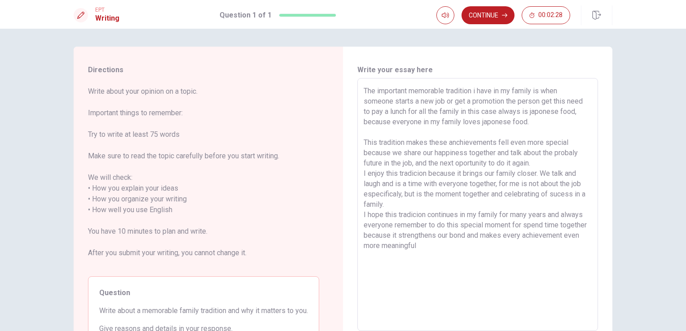
click at [421, 211] on textarea "The important memorable tradition i have in my family is when someone starts a …" at bounding box center [478, 205] width 228 height 238
click at [418, 206] on textarea "The important memorable tradition i have in my family is when someone starts a …" at bounding box center [478, 205] width 228 height 238
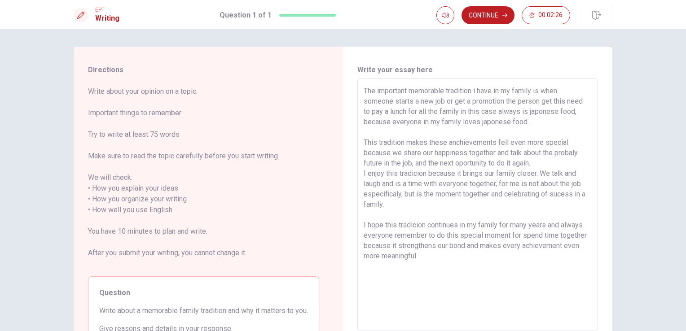
click at [486, 258] on textarea "The important memorable tradition i have in my family is when someone starts a …" at bounding box center [478, 205] width 228 height 238
click at [479, 211] on textarea "The important memorable tradition i have in my family is when someone starts a …" at bounding box center [478, 205] width 228 height 238
click at [541, 158] on textarea "The important memorable tradition i have in my family is when someone starts a …" at bounding box center [478, 205] width 228 height 238
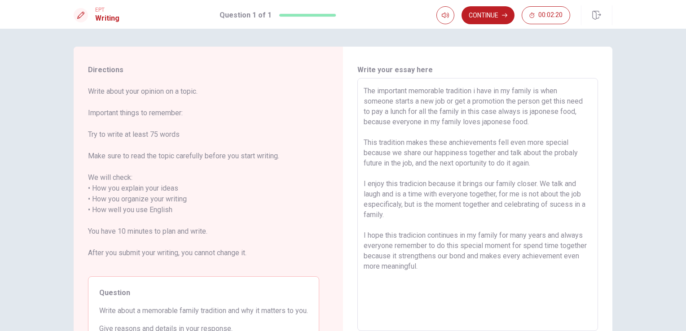
click at [513, 271] on textarea "The important memorable tradition i have in my family is when someone starts a …" at bounding box center [478, 205] width 228 height 238
click at [569, 155] on textarea "The important memorable tradition i have in my family is when someone starts a …" at bounding box center [478, 205] width 228 height 238
click at [576, 151] on textarea "The important memorable tradition i have in my family is when someone starts a …" at bounding box center [478, 205] width 228 height 238
click at [418, 184] on textarea "The important memorable tradition i have in my family is when someone starts a …" at bounding box center [478, 205] width 228 height 238
click at [429, 267] on textarea "The important memorable tradition i have in my family is when someone starts a …" at bounding box center [478, 205] width 228 height 238
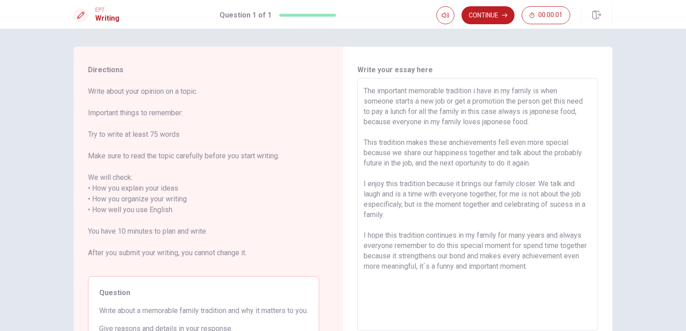
click at [426, 258] on textarea "The important memorable tradition i have in my family is when someone starts a …" at bounding box center [478, 205] width 228 height 238
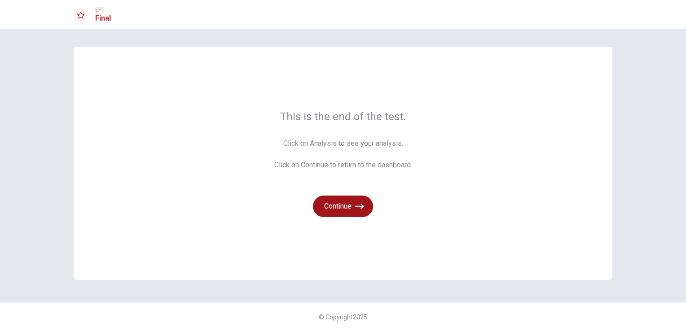
click at [339, 202] on button "Continue" at bounding box center [343, 207] width 60 height 22
